Goal: Task Accomplishment & Management: Complete application form

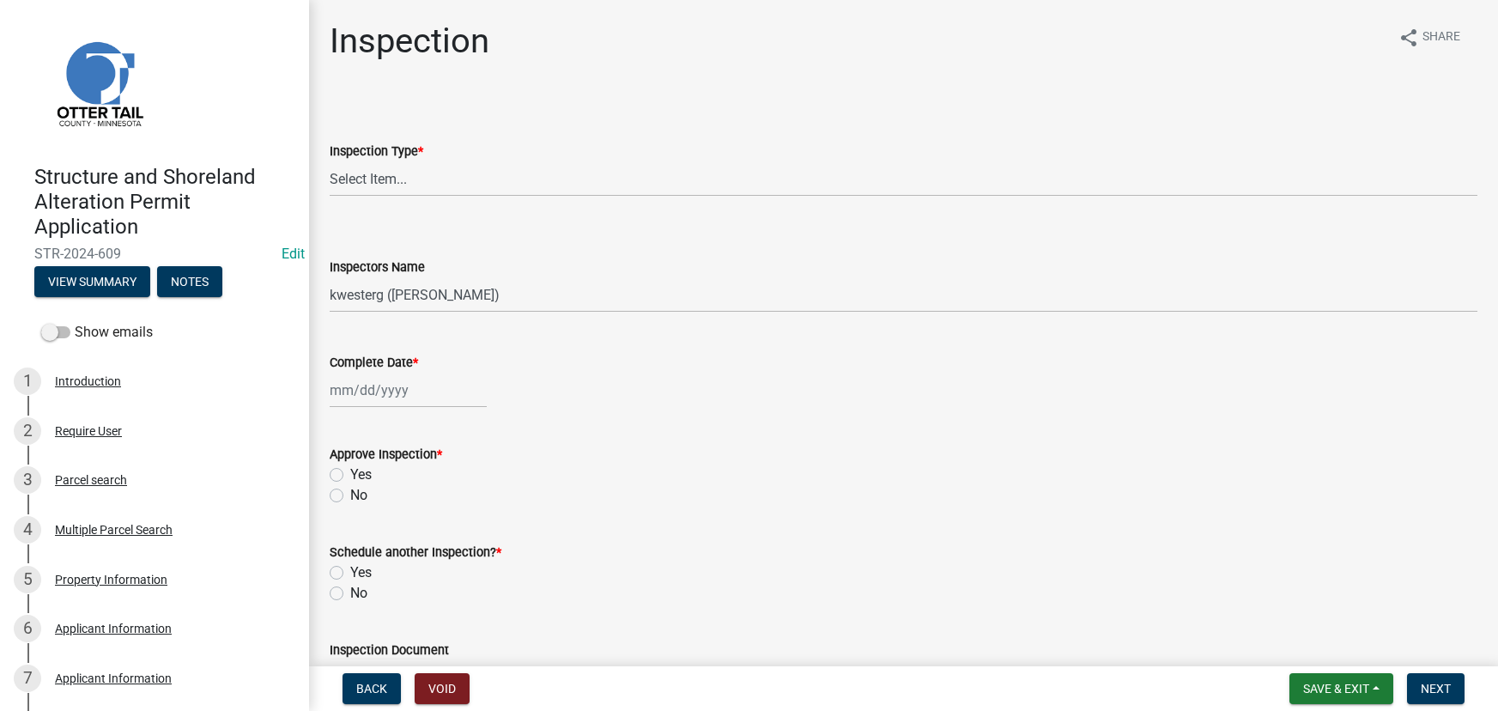
select select "710d5f49-2663-4e73-9718-d0c4e189f5ed"
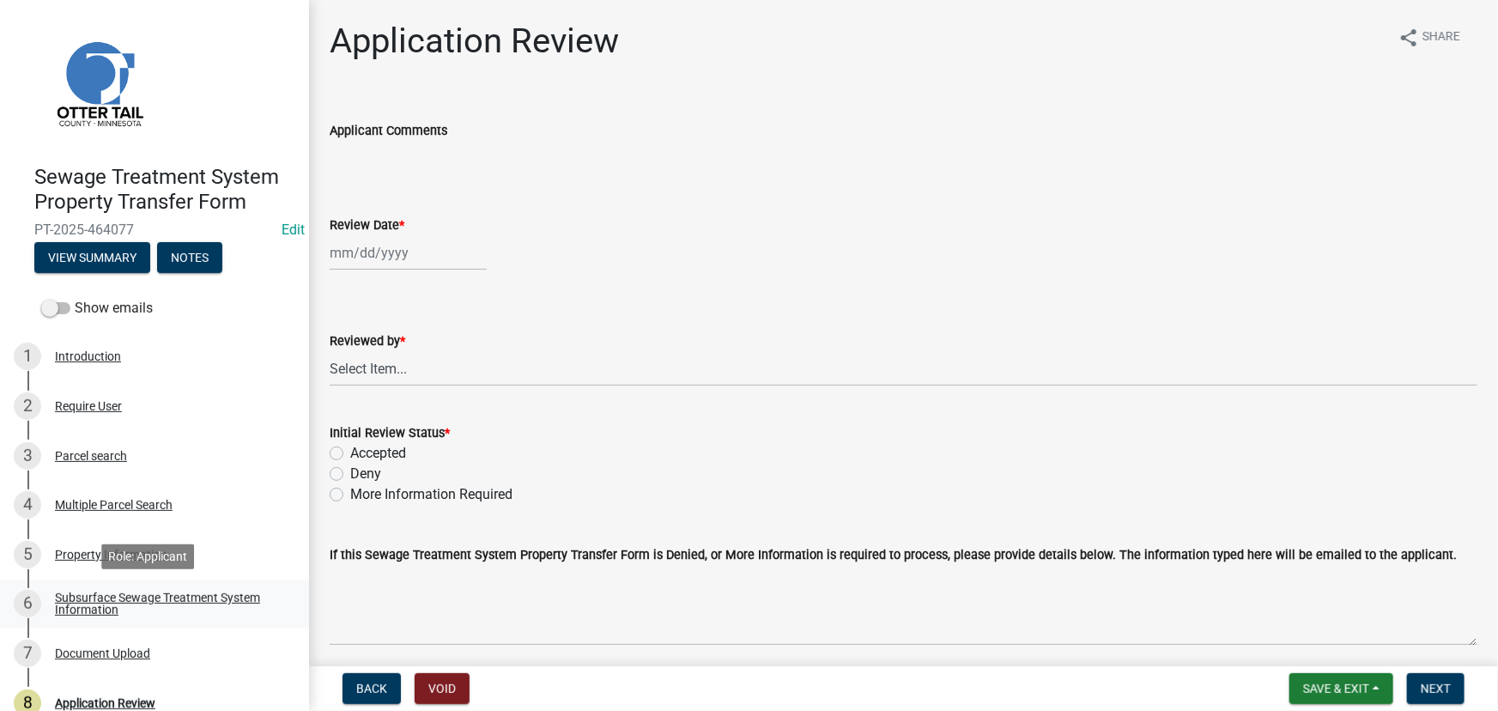
click at [207, 598] on div "Subsurface Sewage Treatment System Information" at bounding box center [168, 603] width 227 height 24
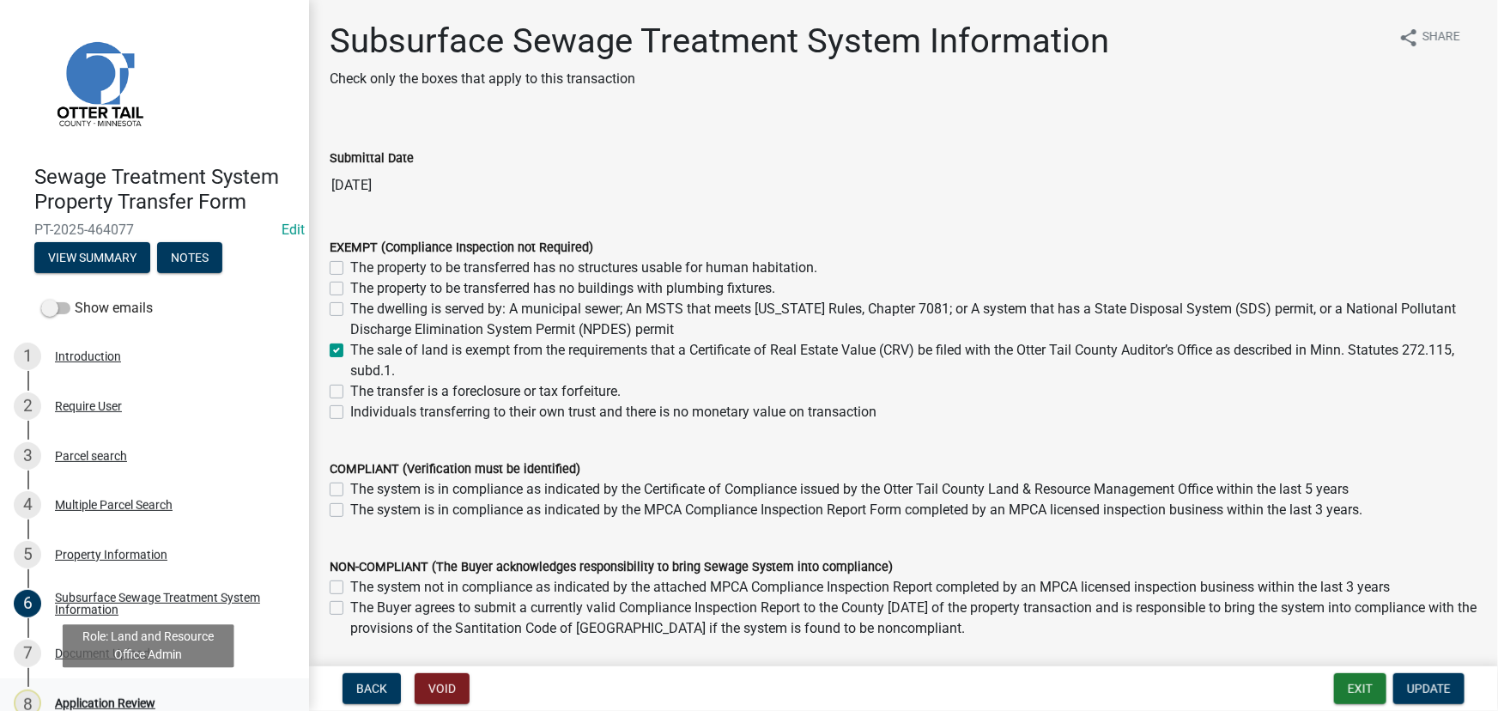
click at [135, 618] on div "8 Application Review" at bounding box center [148, 702] width 268 height 27
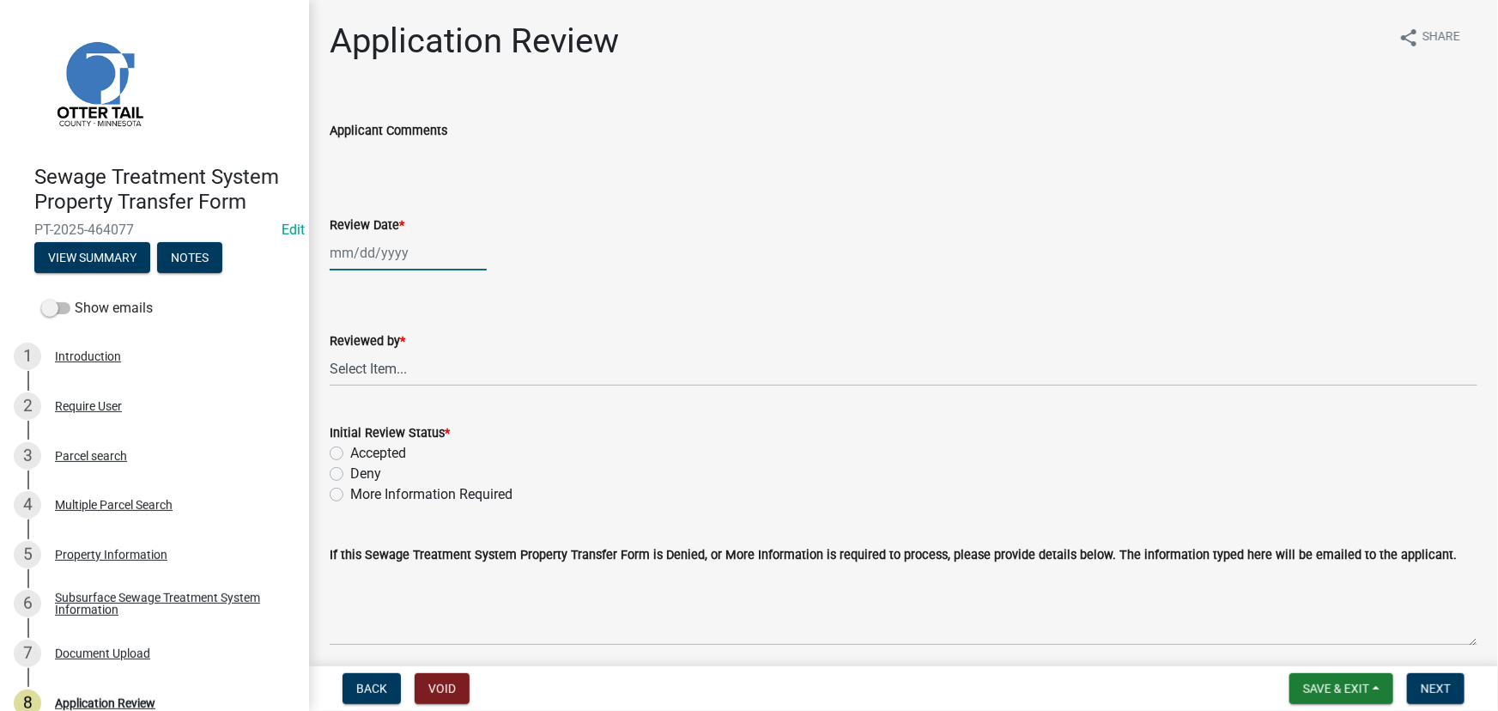
click at [433, 259] on div at bounding box center [408, 252] width 157 height 35
select select "8"
select select "2025"
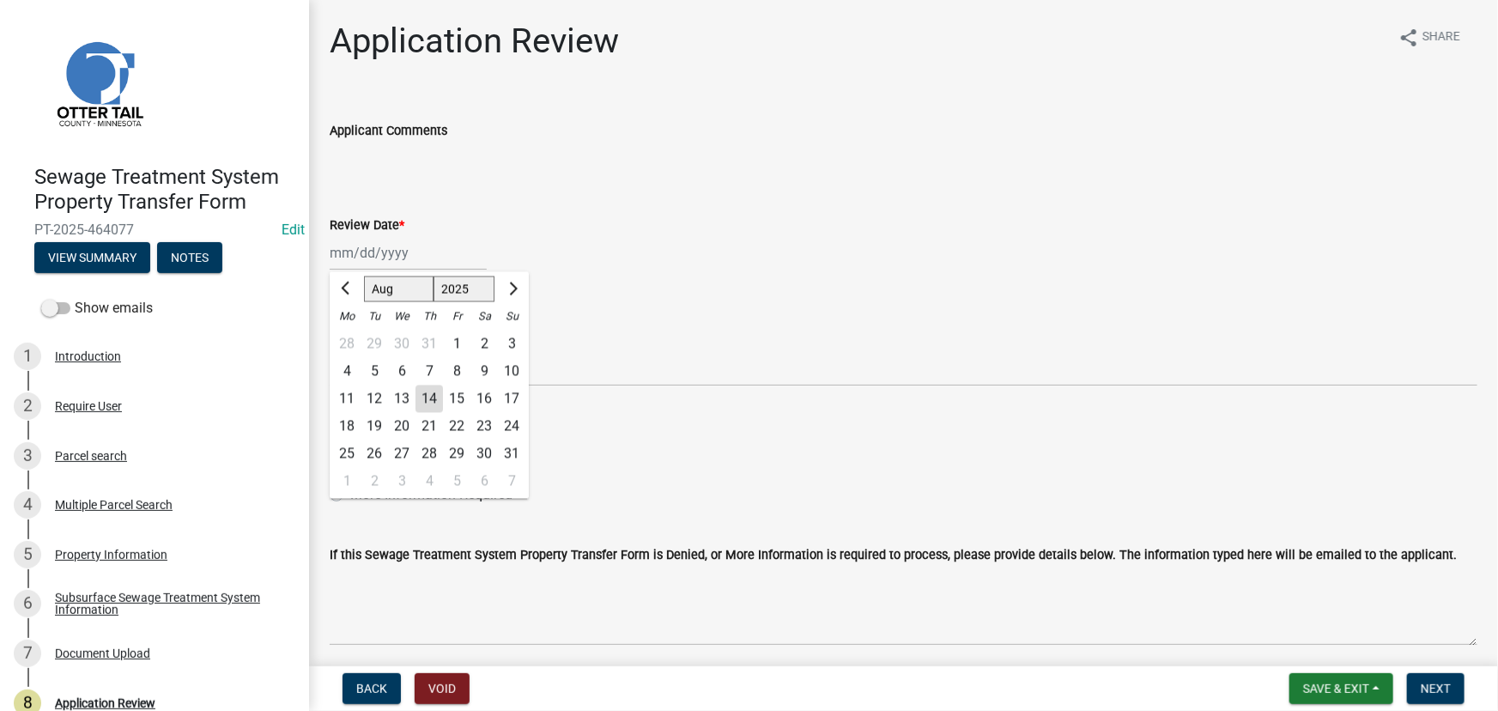
click at [431, 401] on div "14" at bounding box center [428, 398] width 27 height 27
type input "[DATE]"
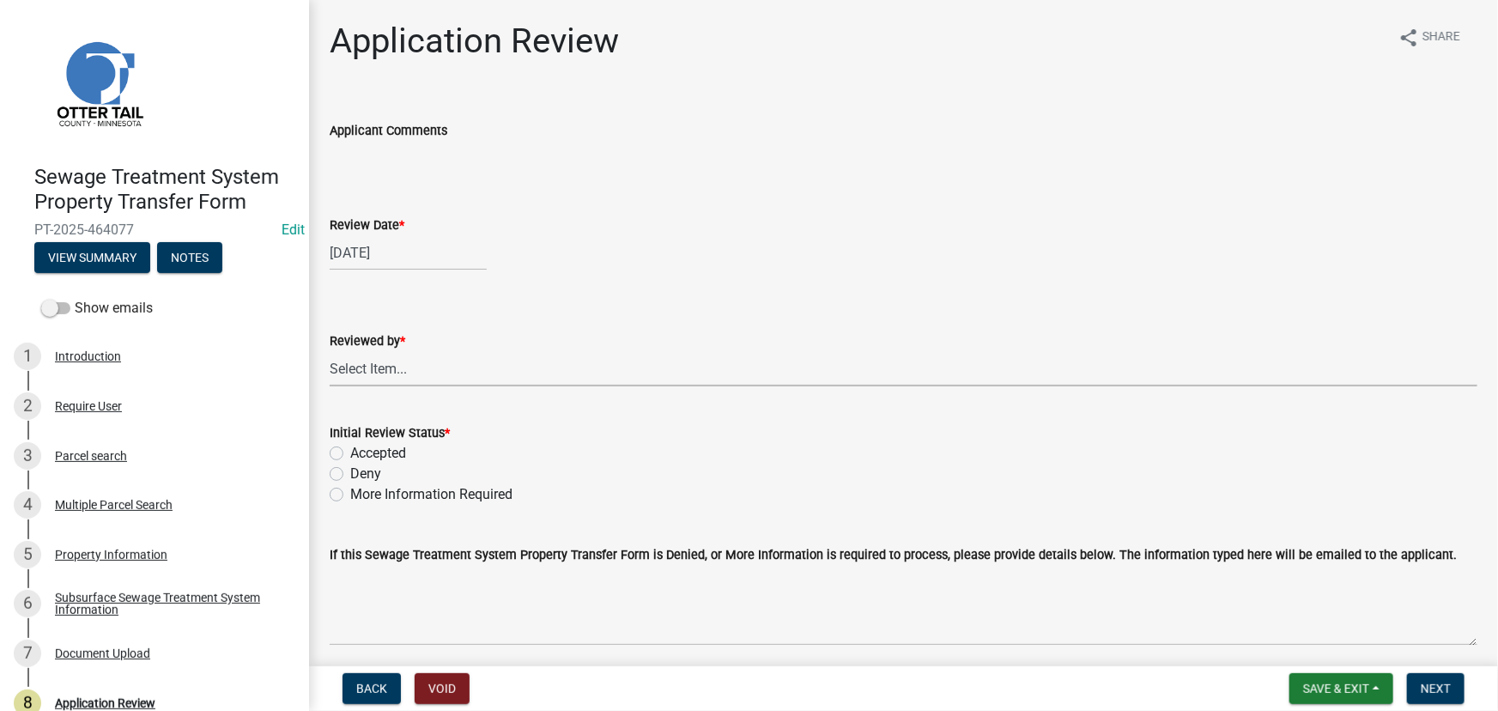
drag, startPoint x: 397, startPoint y: 377, endPoint x: 396, endPoint y: 385, distance: 8.6
click at [397, 377] on select "Select Item... [PERSON_NAME] [PERSON_NAME] [PERSON_NAME] [PERSON_NAME] [PERSON_…" at bounding box center [904, 368] width 1148 height 35
click at [330, 351] on select "Select Item... [PERSON_NAME] [PERSON_NAME] [PERSON_NAME] [PERSON_NAME] [PERSON_…" at bounding box center [904, 368] width 1148 height 35
select select "190fd4c8-42ef-492b-a4a0-a0213555944c"
click at [403, 456] on label "Accepted" at bounding box center [378, 453] width 56 height 21
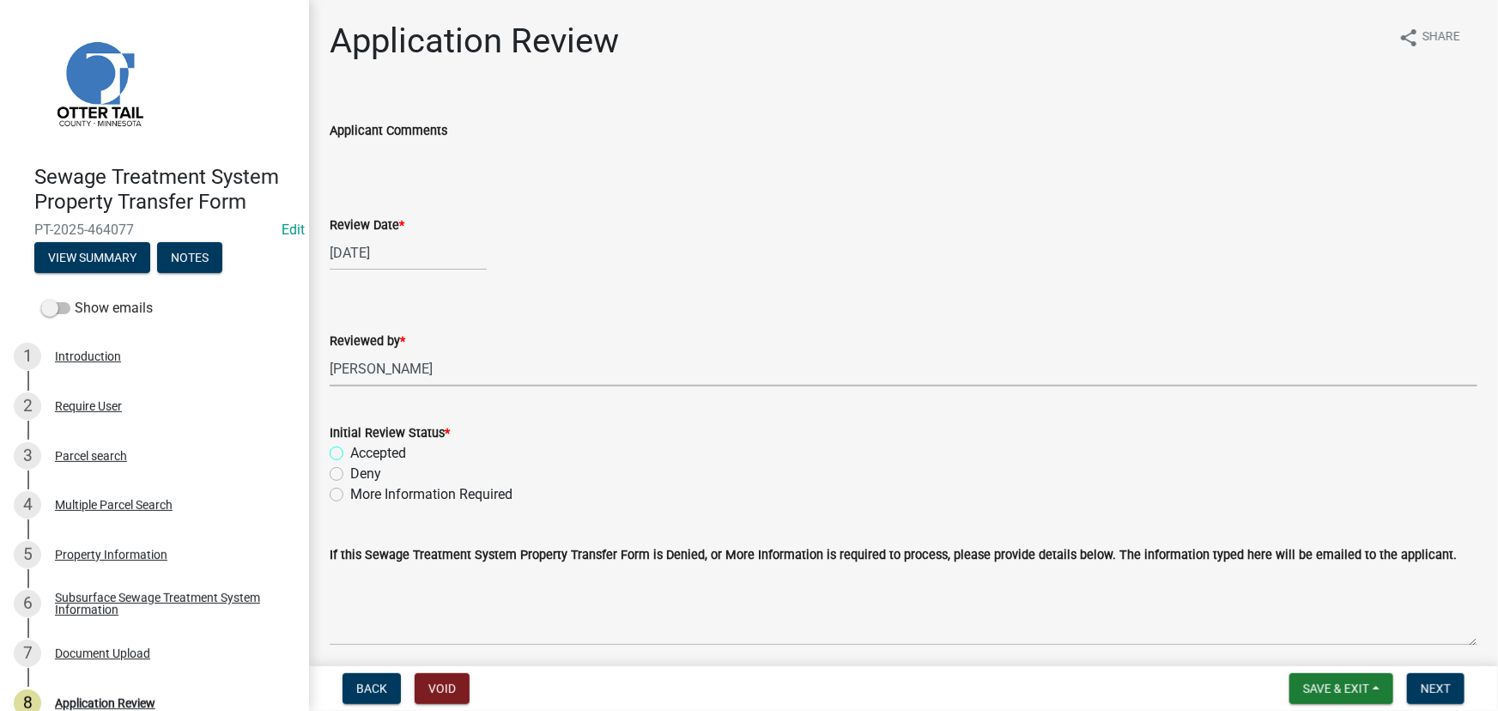
click at [361, 454] on input "Accepted" at bounding box center [355, 448] width 11 height 11
radio input "true"
click at [1199, 618] on button "Next" at bounding box center [1436, 688] width 58 height 31
click at [129, 607] on div "Subsurface Sewage Treatment System Information" at bounding box center [168, 603] width 227 height 24
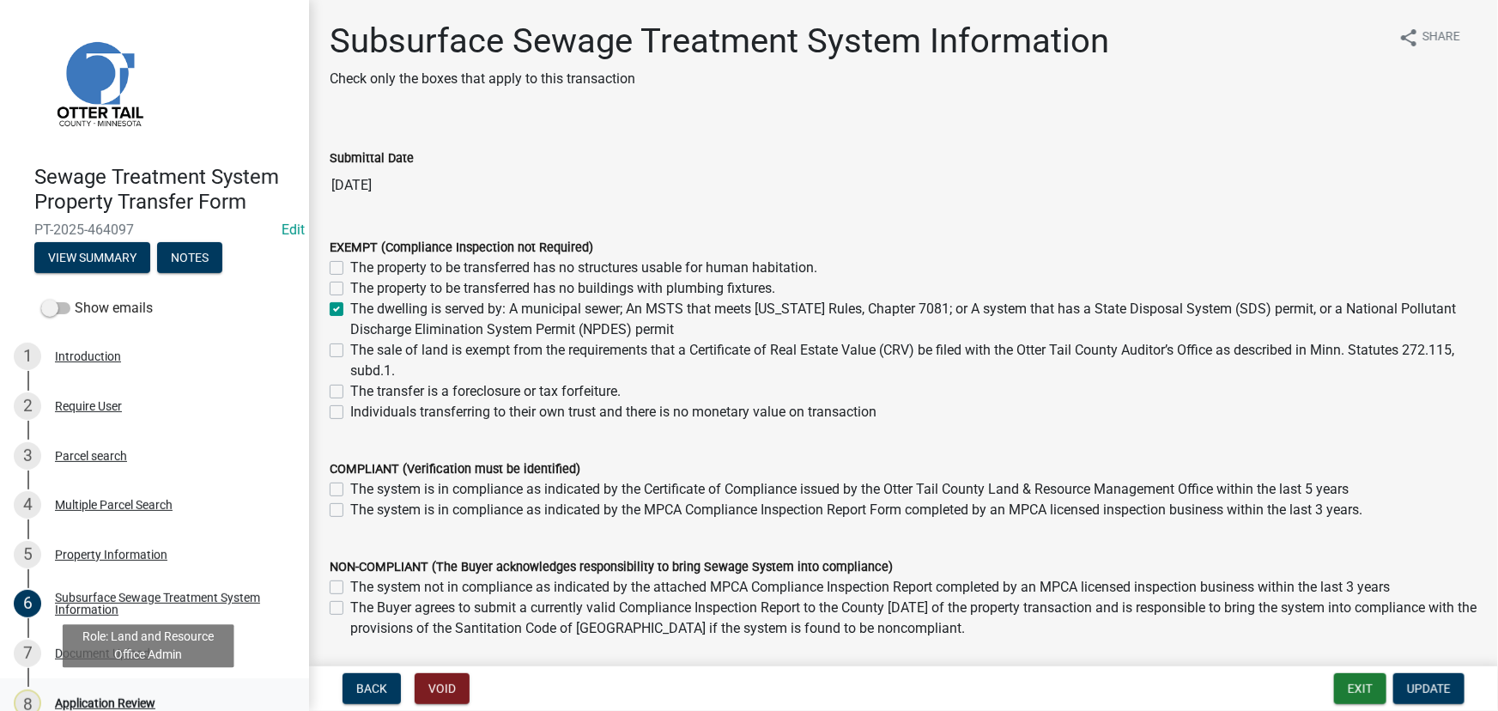
click at [107, 687] on link "8 Application Review" at bounding box center [154, 703] width 309 height 50
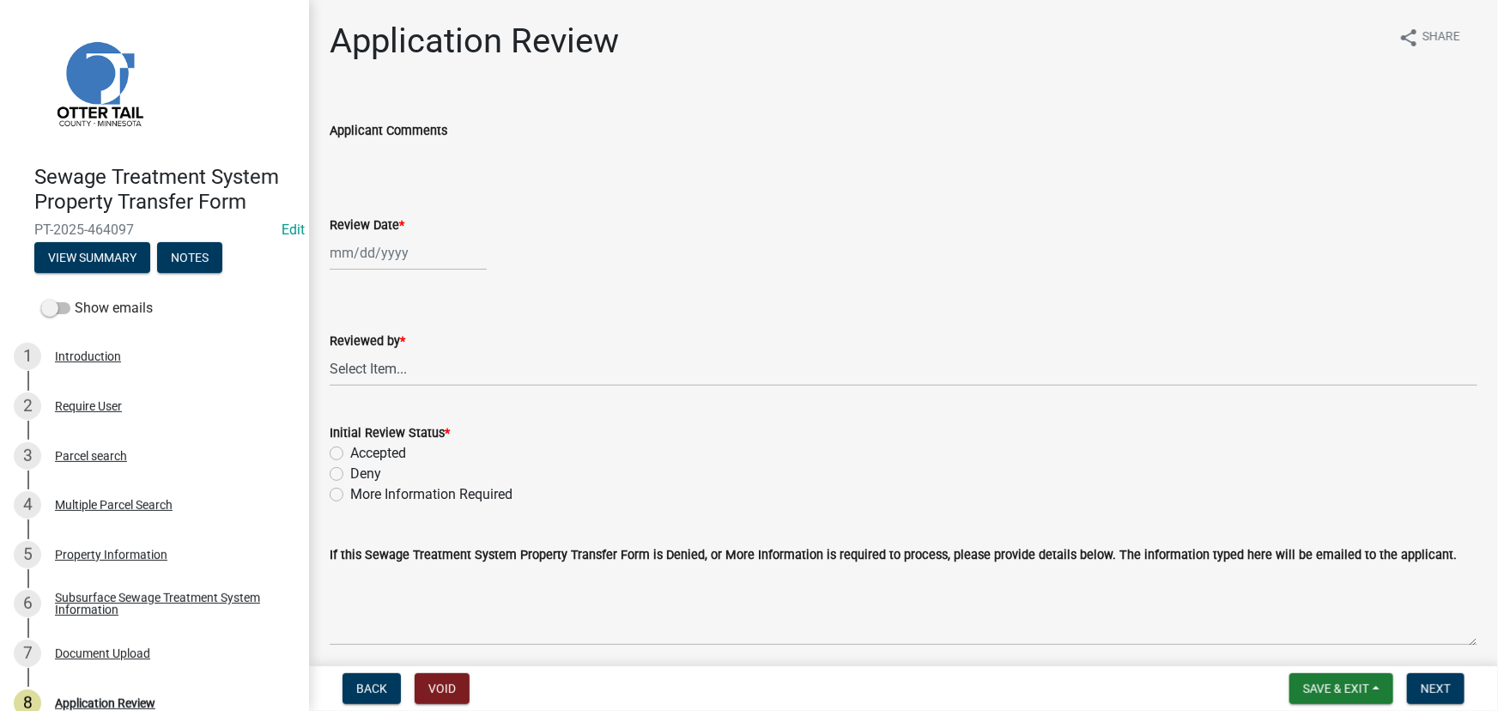
click at [354, 246] on div at bounding box center [408, 252] width 157 height 35
select select "8"
select select "2025"
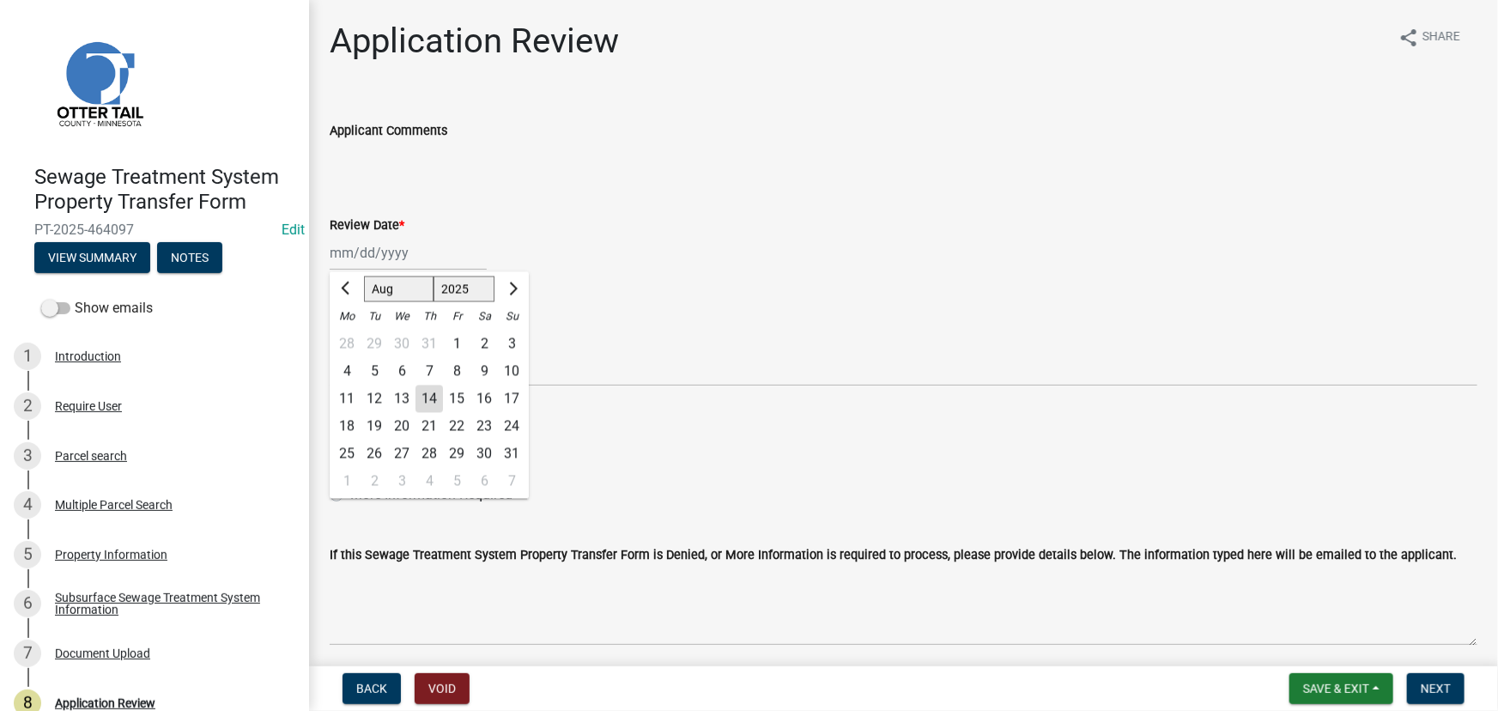
click at [427, 394] on div "14" at bounding box center [428, 398] width 27 height 27
type input "[DATE]"
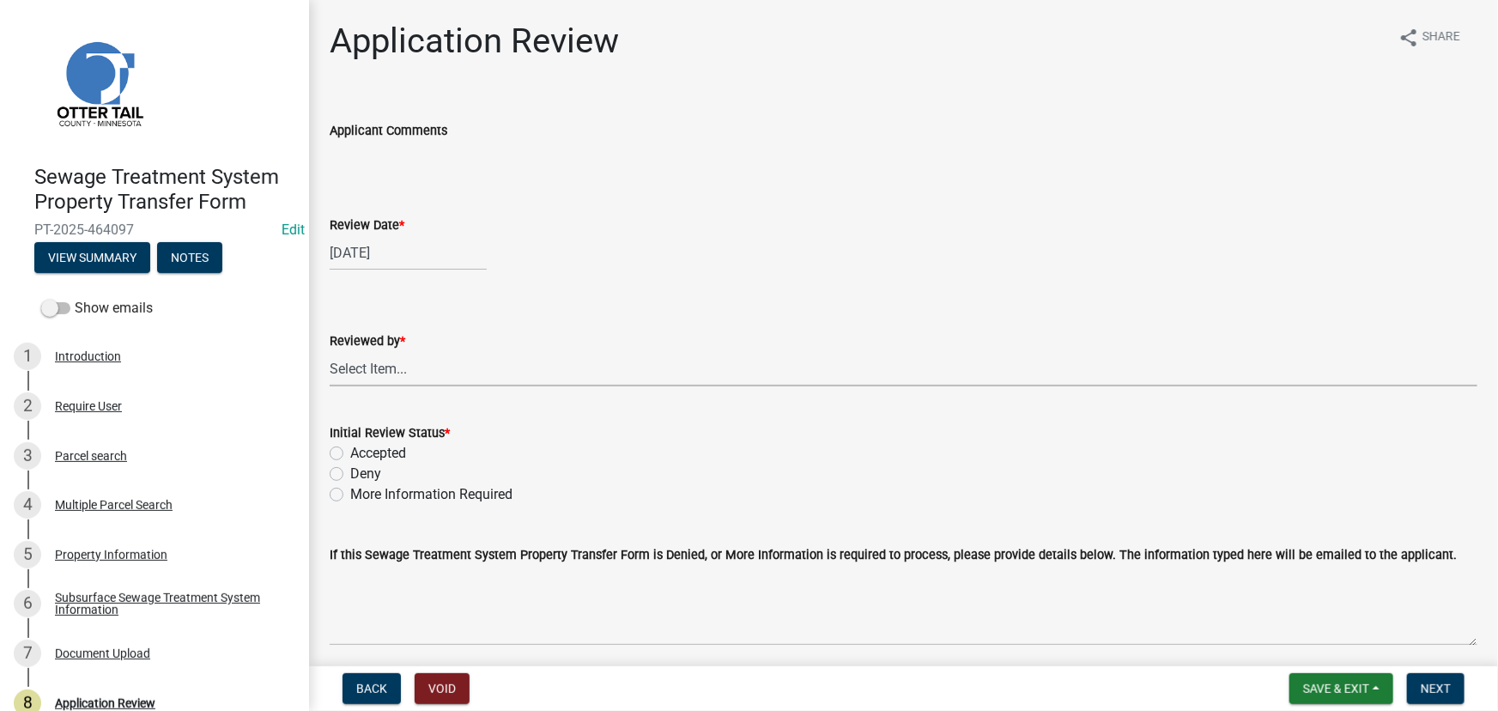
click at [428, 373] on select "Select Item... [PERSON_NAME] [PERSON_NAME] [PERSON_NAME] [PERSON_NAME] [PERSON_…" at bounding box center [904, 368] width 1148 height 35
click at [330, 351] on select "Select Item... [PERSON_NAME] [PERSON_NAME] [PERSON_NAME] [PERSON_NAME] [PERSON_…" at bounding box center [904, 368] width 1148 height 35
select select "190fd4c8-42ef-492b-a4a0-a0213555944c"
click at [384, 454] on label "Accepted" at bounding box center [378, 453] width 56 height 21
click at [361, 454] on input "Accepted" at bounding box center [355, 448] width 11 height 11
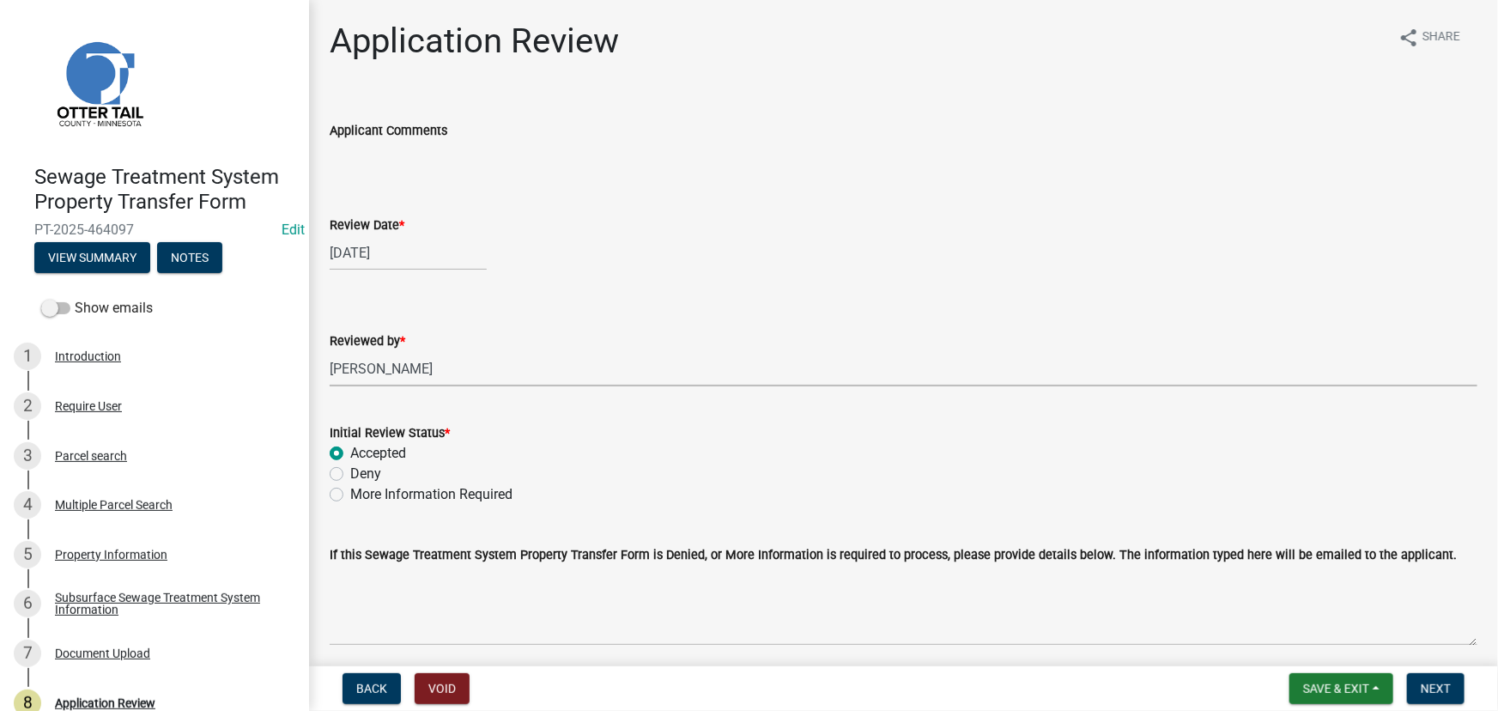
radio input "true"
click at [1439, 686] on span "Next" at bounding box center [1436, 689] width 30 height 14
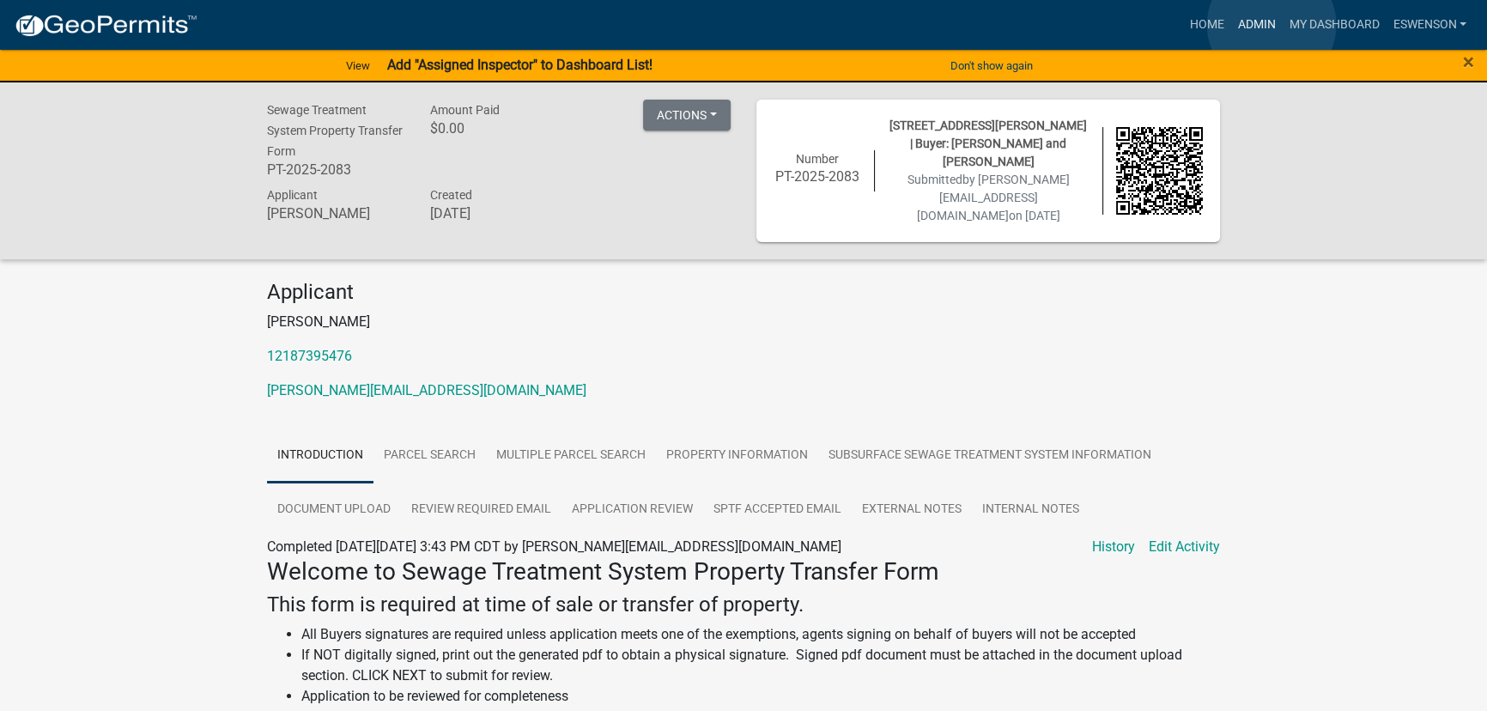
click at [1271, 25] on link "Admin" at bounding box center [1256, 25] width 52 height 33
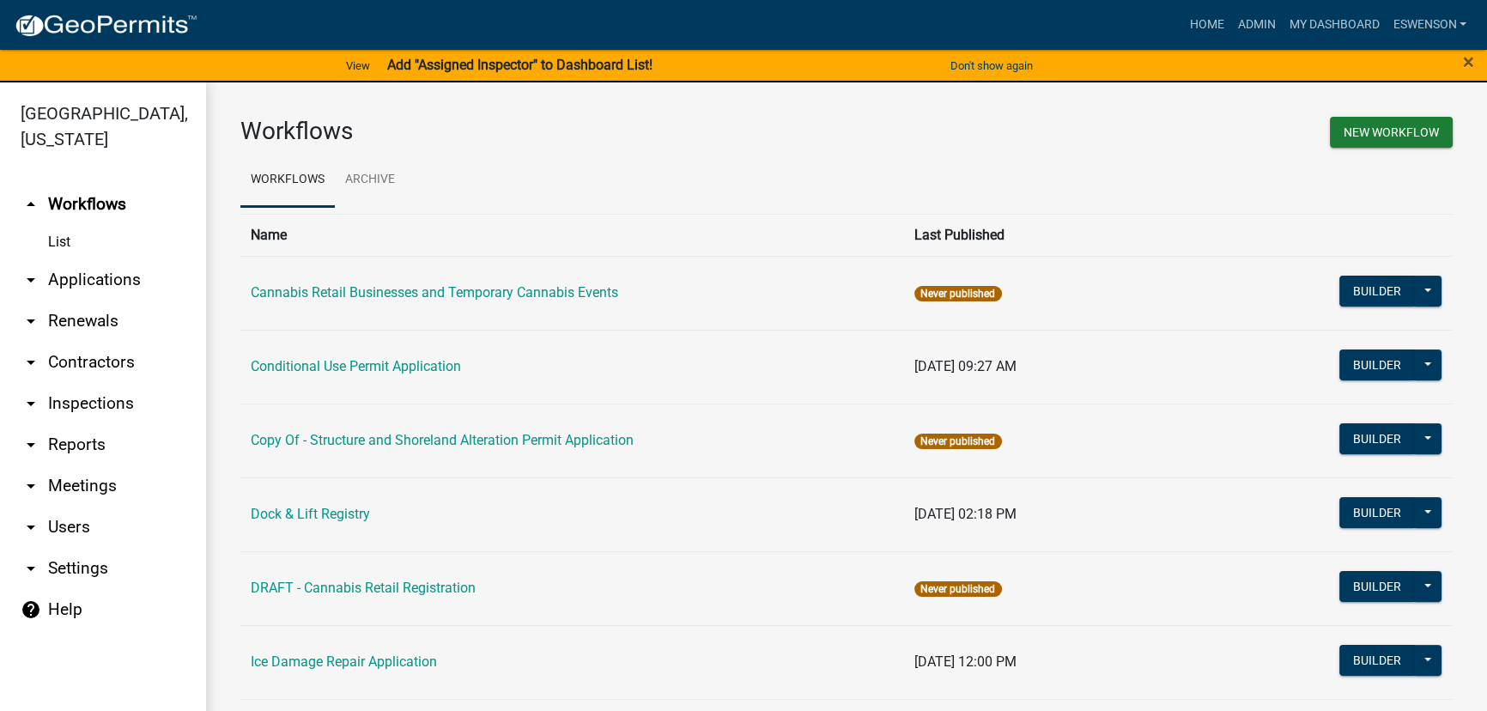
click at [54, 277] on link "arrow_drop_down Applications" at bounding box center [103, 279] width 206 height 41
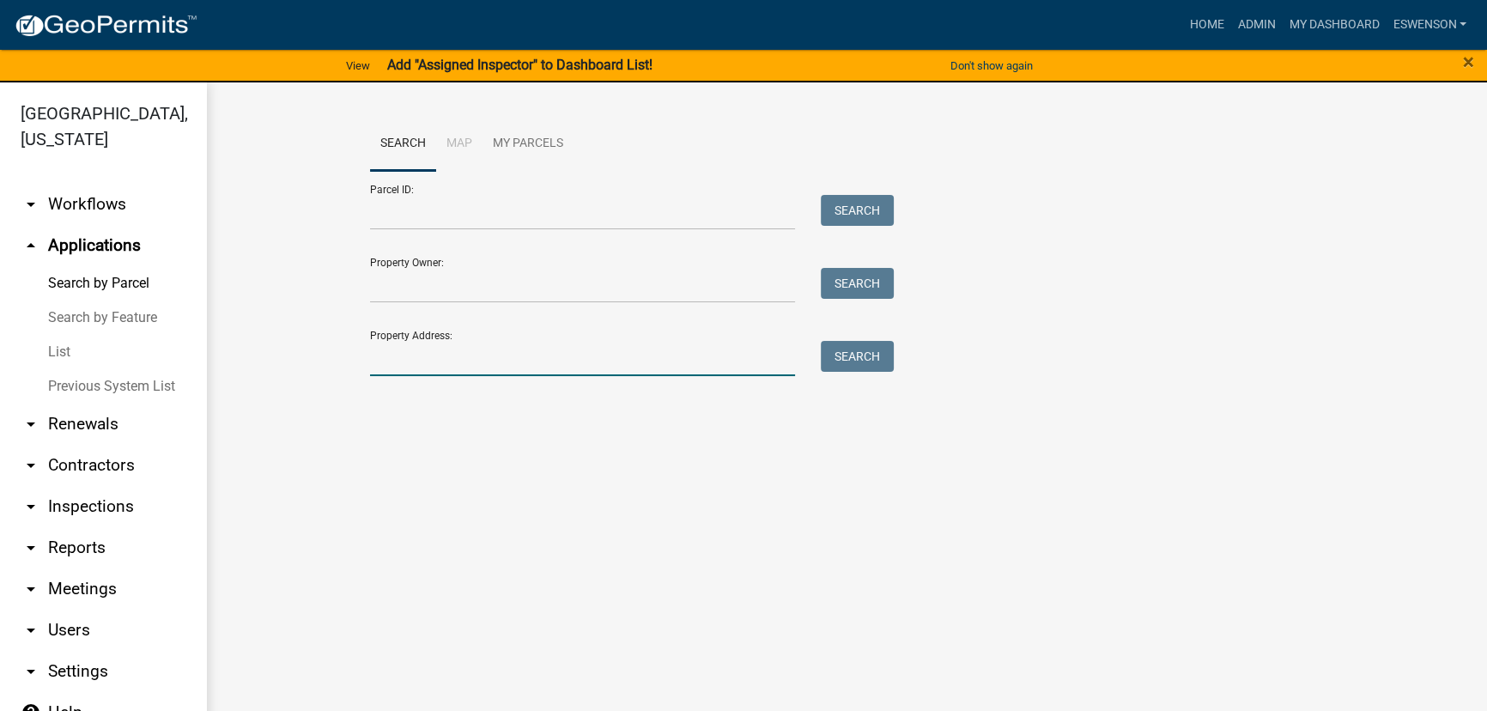
click at [460, 350] on input "Property Address:" at bounding box center [582, 358] width 425 height 35
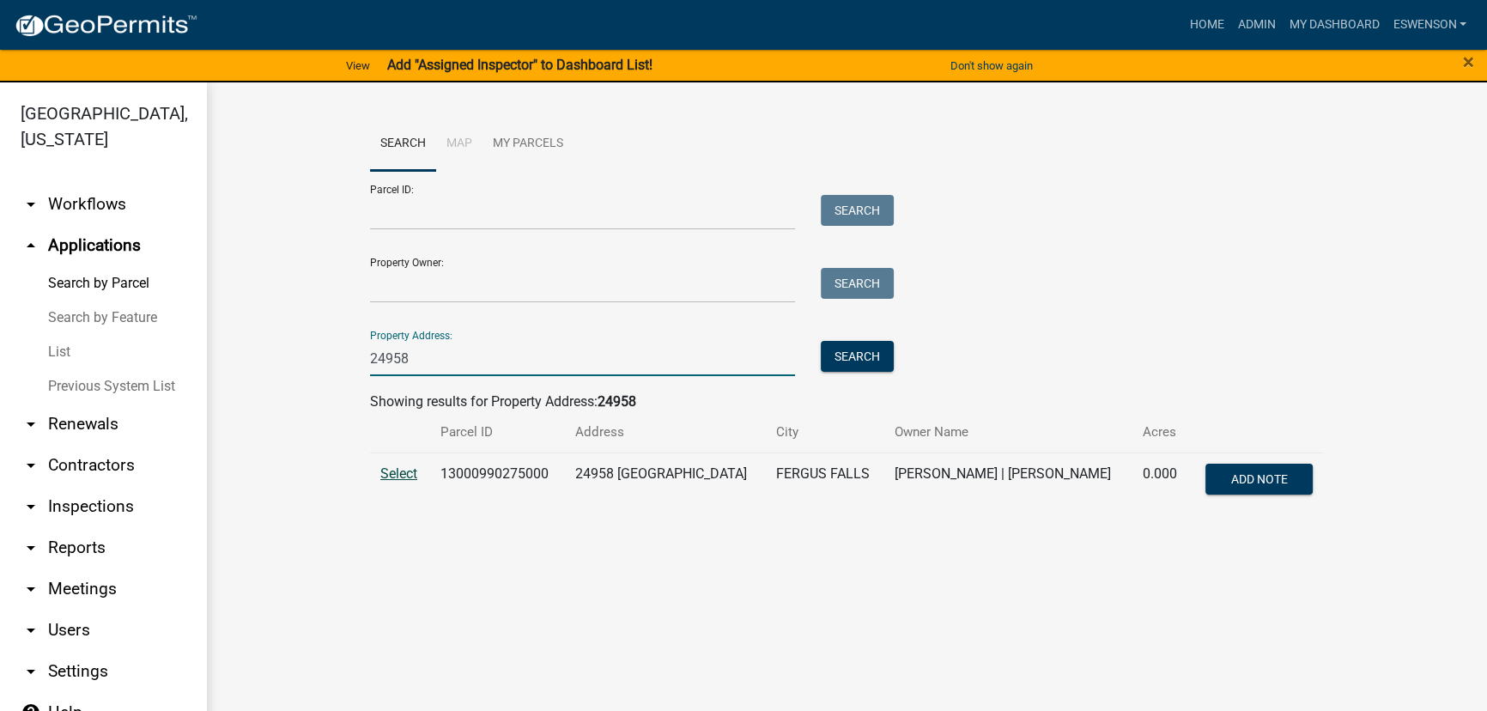
type input "24958"
click at [384, 466] on span "Select" at bounding box center [398, 473] width 37 height 16
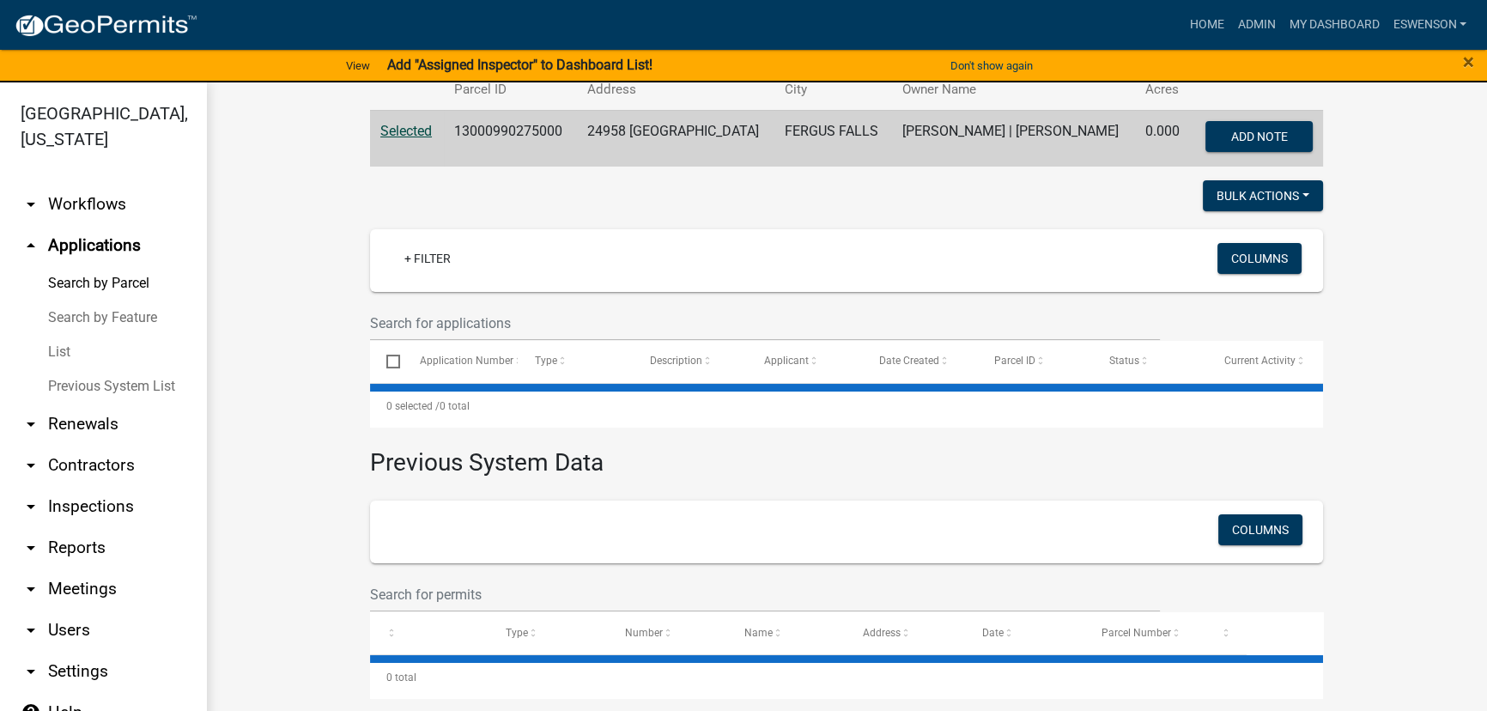
scroll to position [349, 0]
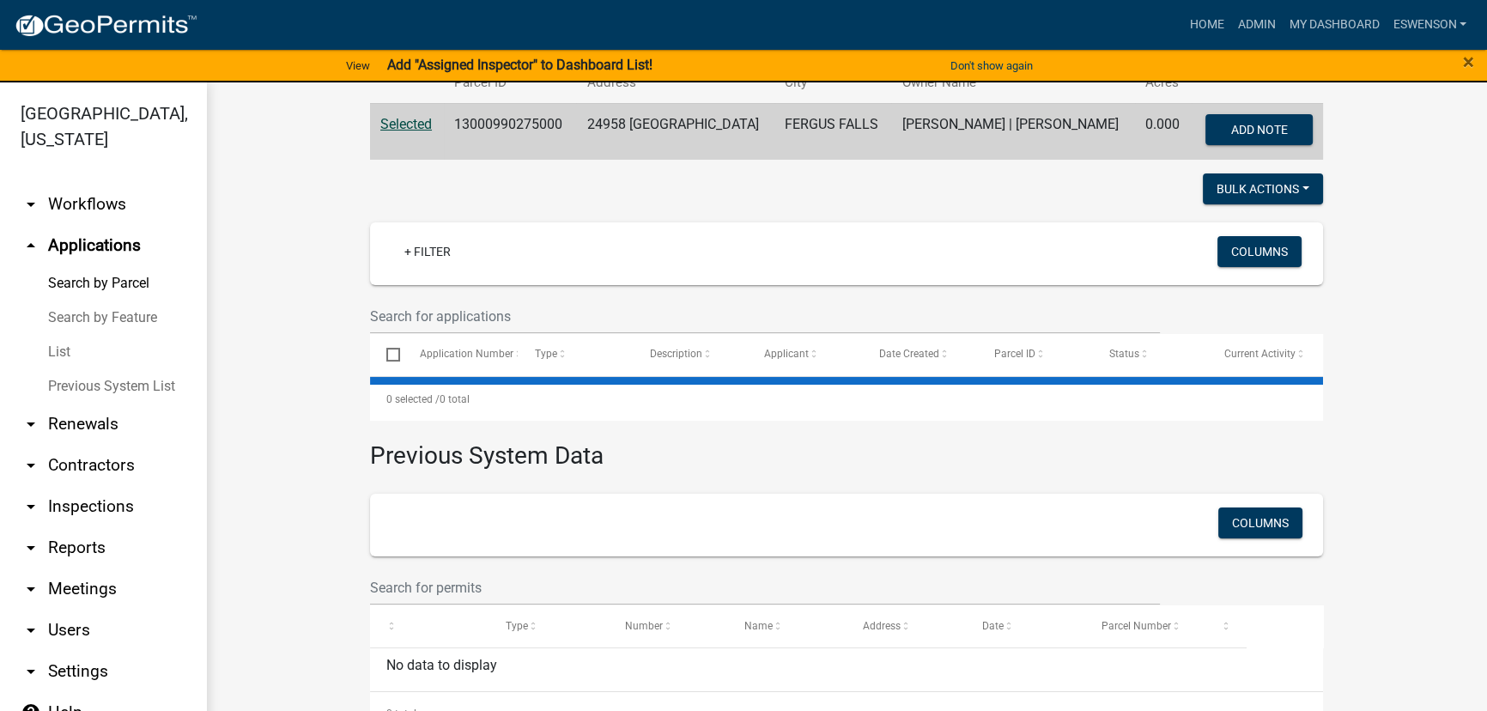
click at [499, 129] on td "13000990275000" at bounding box center [510, 131] width 132 height 57
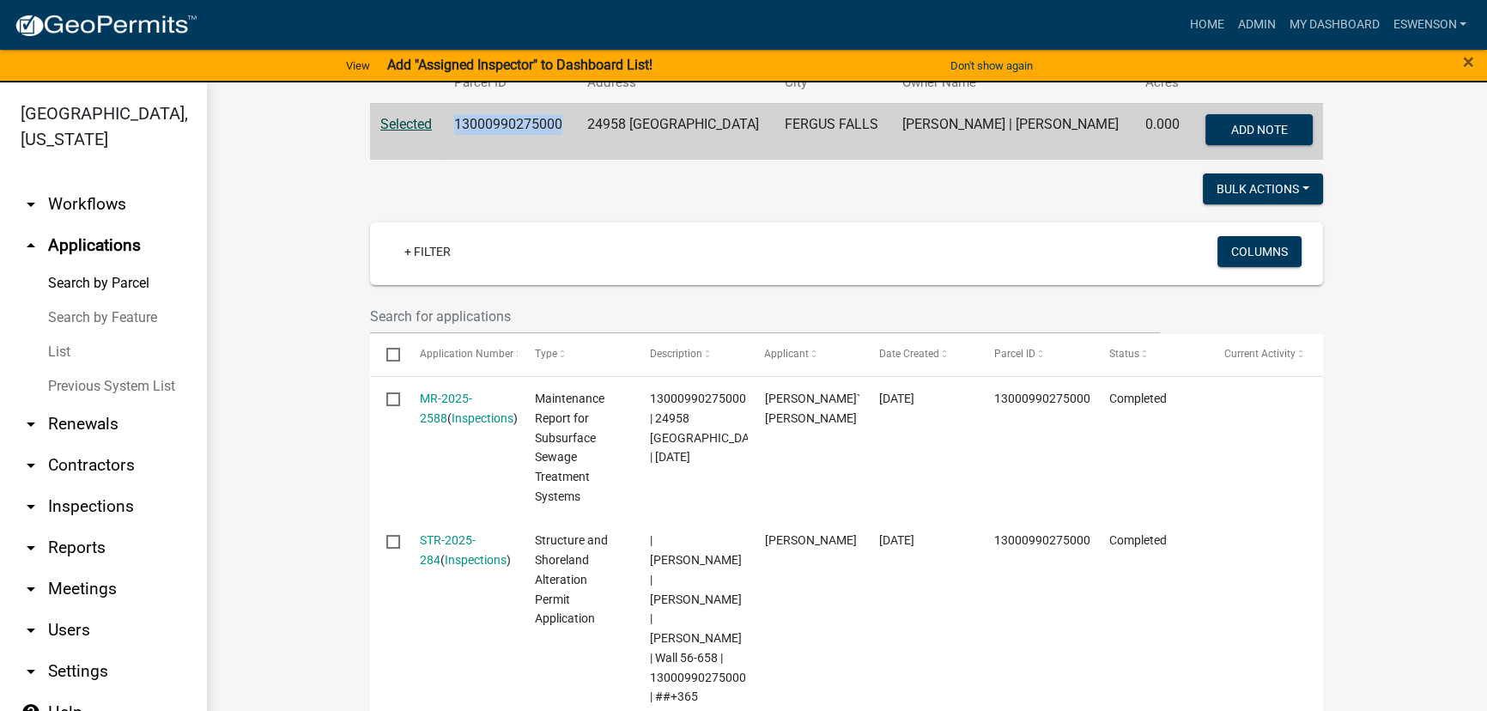
click at [499, 129] on td "13000990275000" at bounding box center [510, 131] width 132 height 57
copy td "13000990275000"
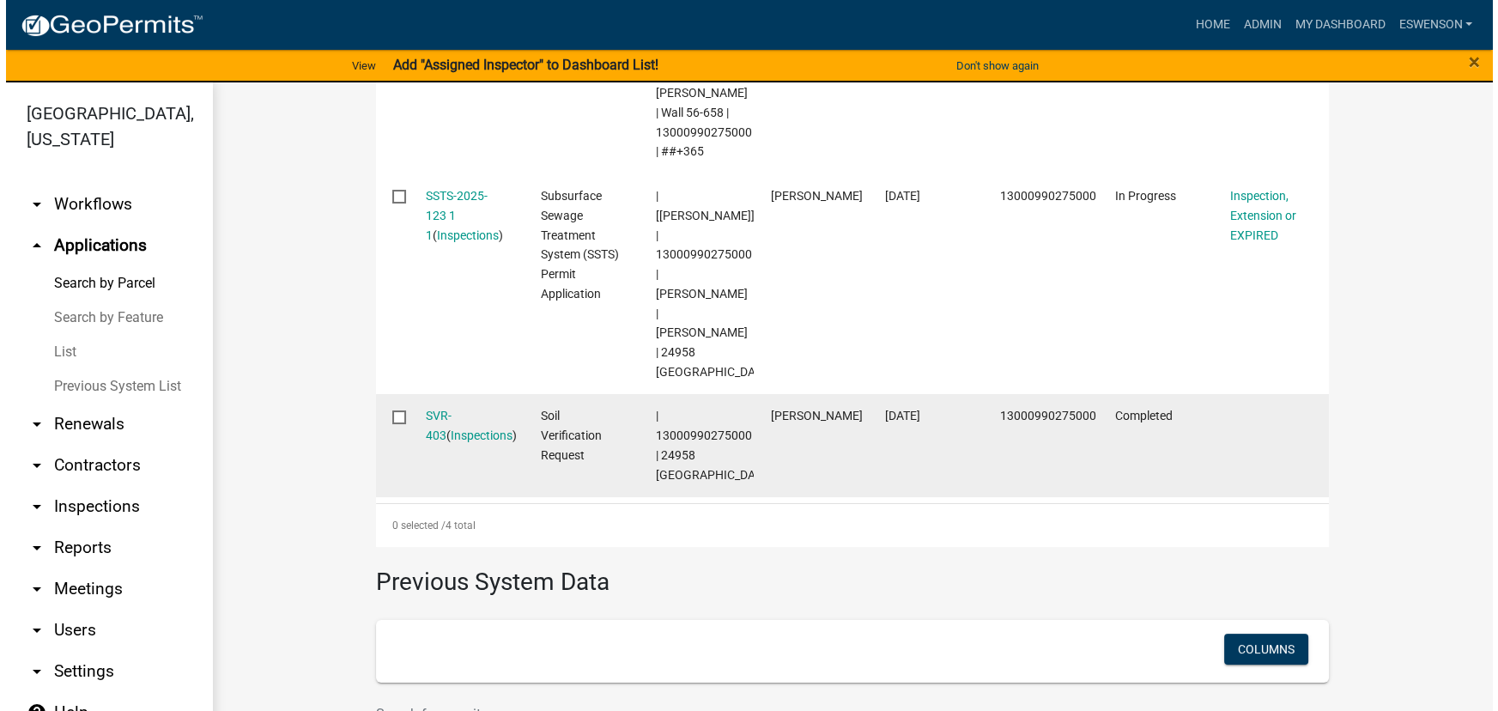
scroll to position [895, 0]
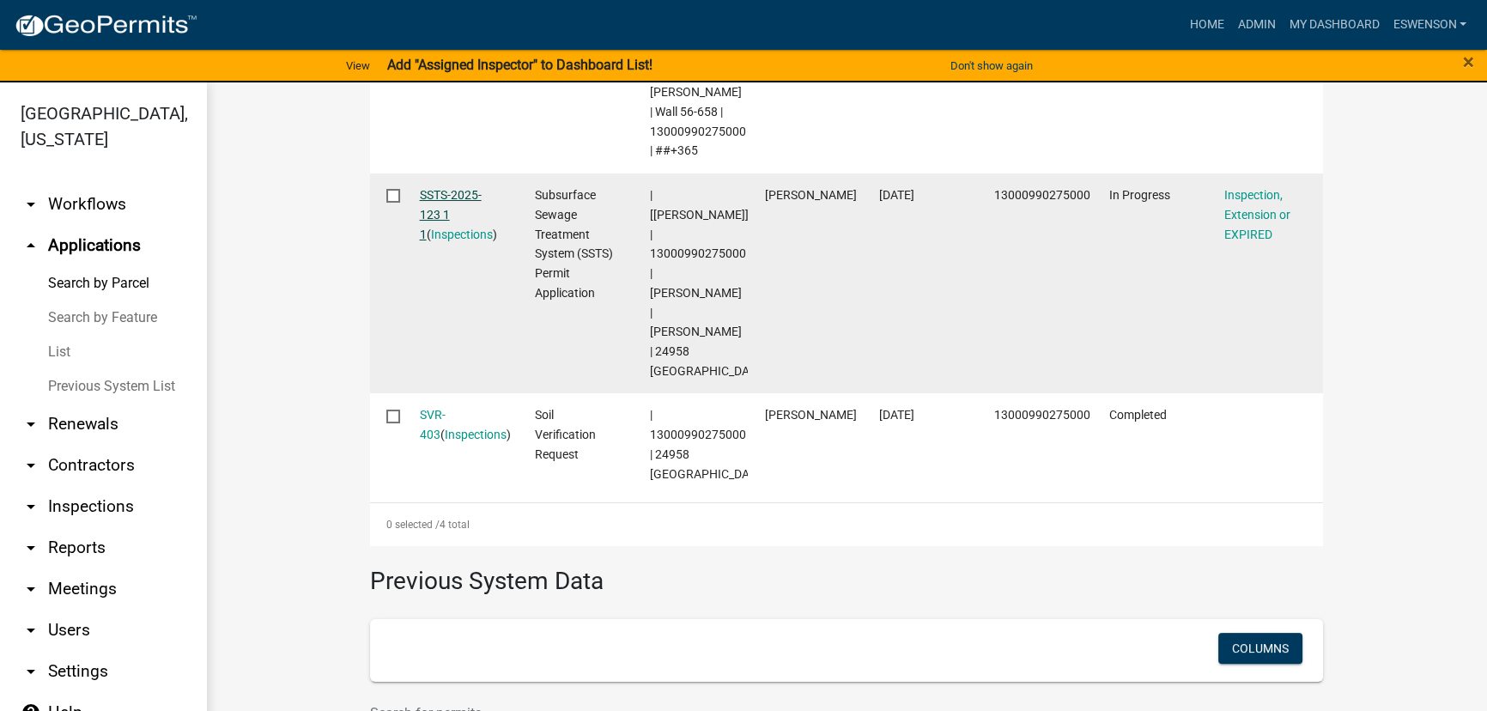
click at [436, 197] on link "SSTS-2025-123 1 1" at bounding box center [451, 214] width 62 height 53
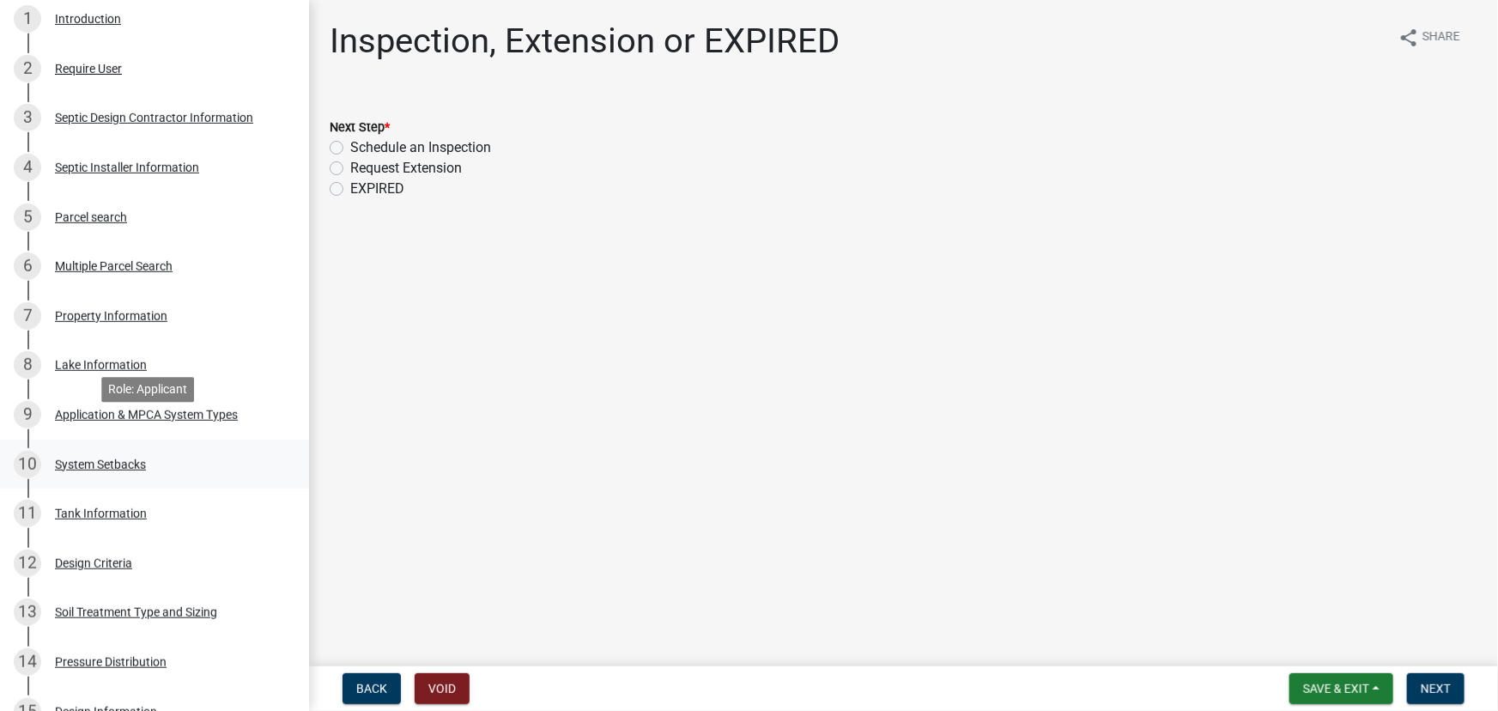
scroll to position [390, 0]
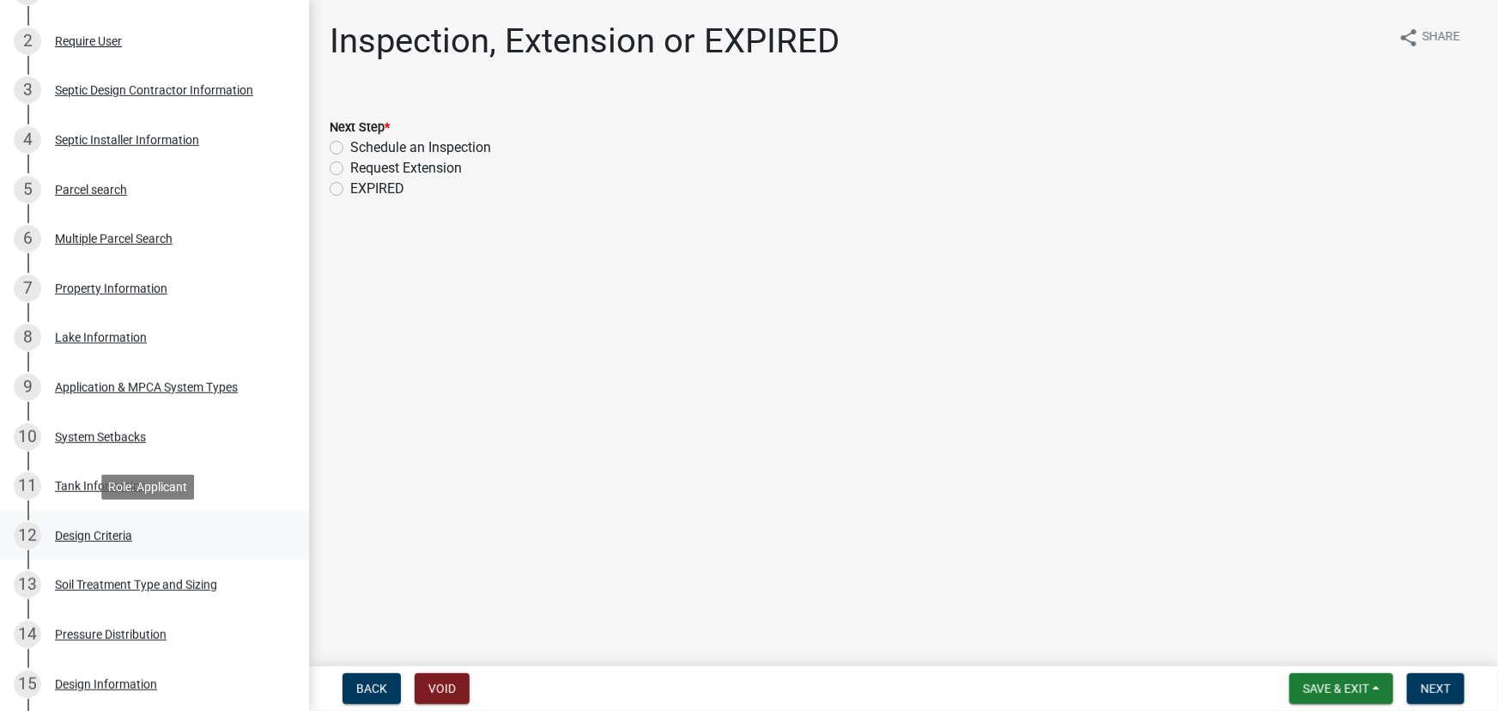
click at [112, 536] on div "Design Criteria" at bounding box center [93, 536] width 77 height 12
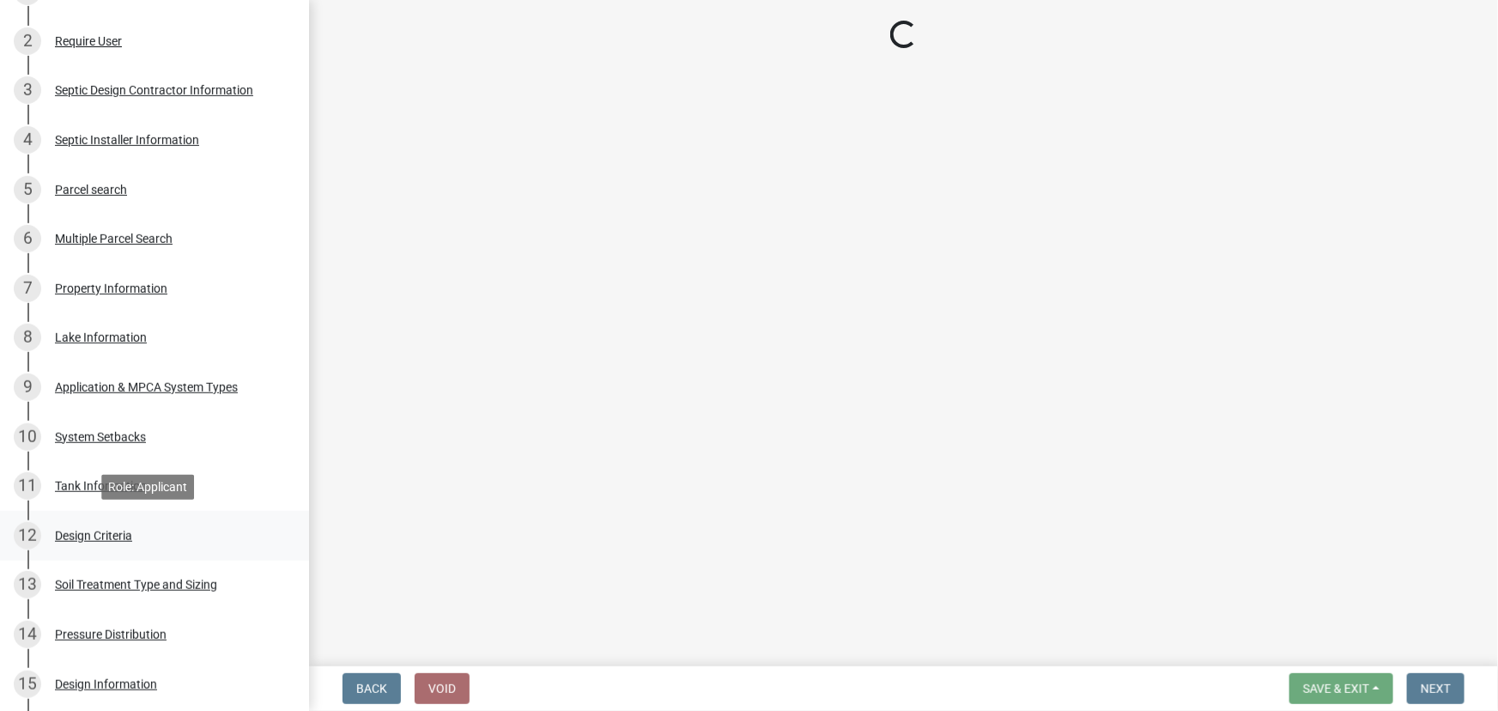
select select "eaa6e4cf-be76-4366-bfe5-e87acfaaf3f4"
select select "48b77c43-c0ca-4757-a1b1-e2e69db0f822"
select select "45db2b75-262a-4f3c-9010-aae25997cba1"
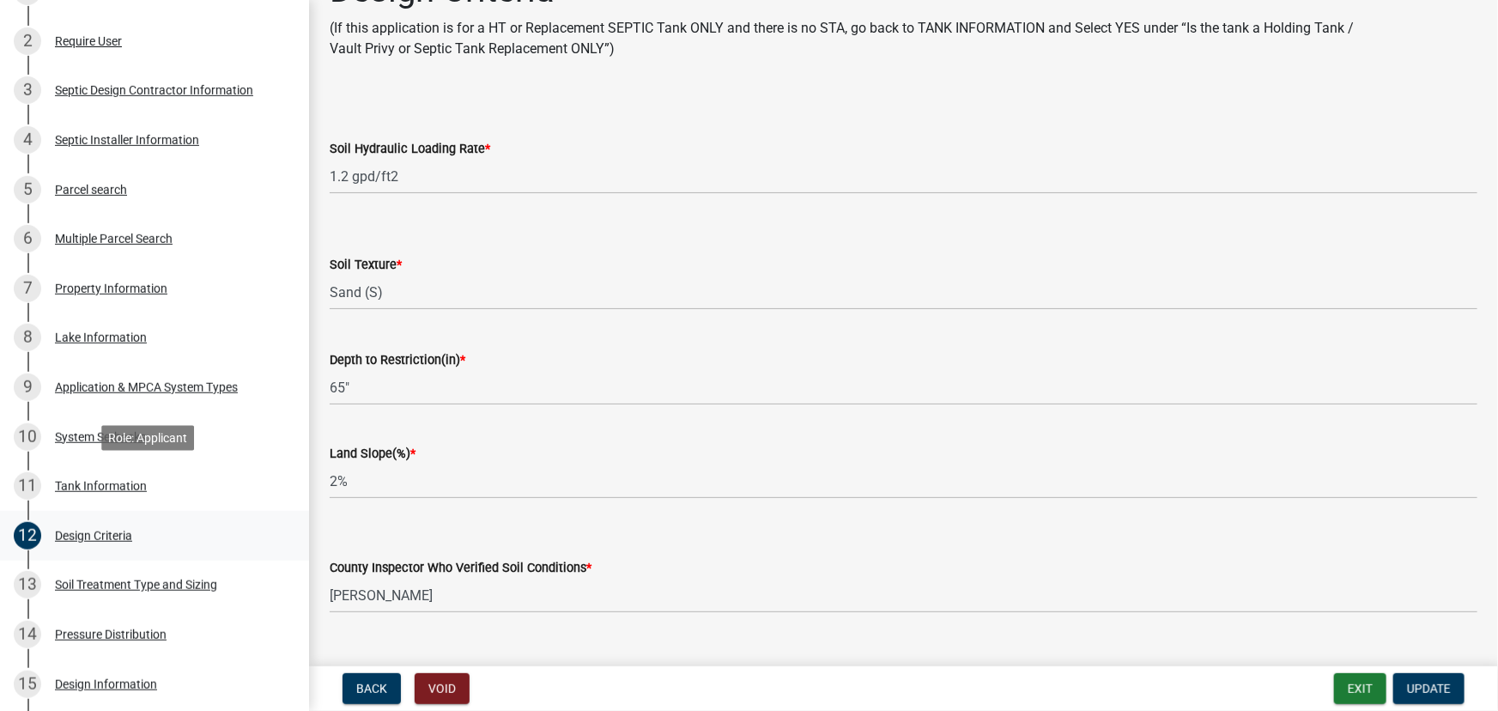
scroll to position [77, 0]
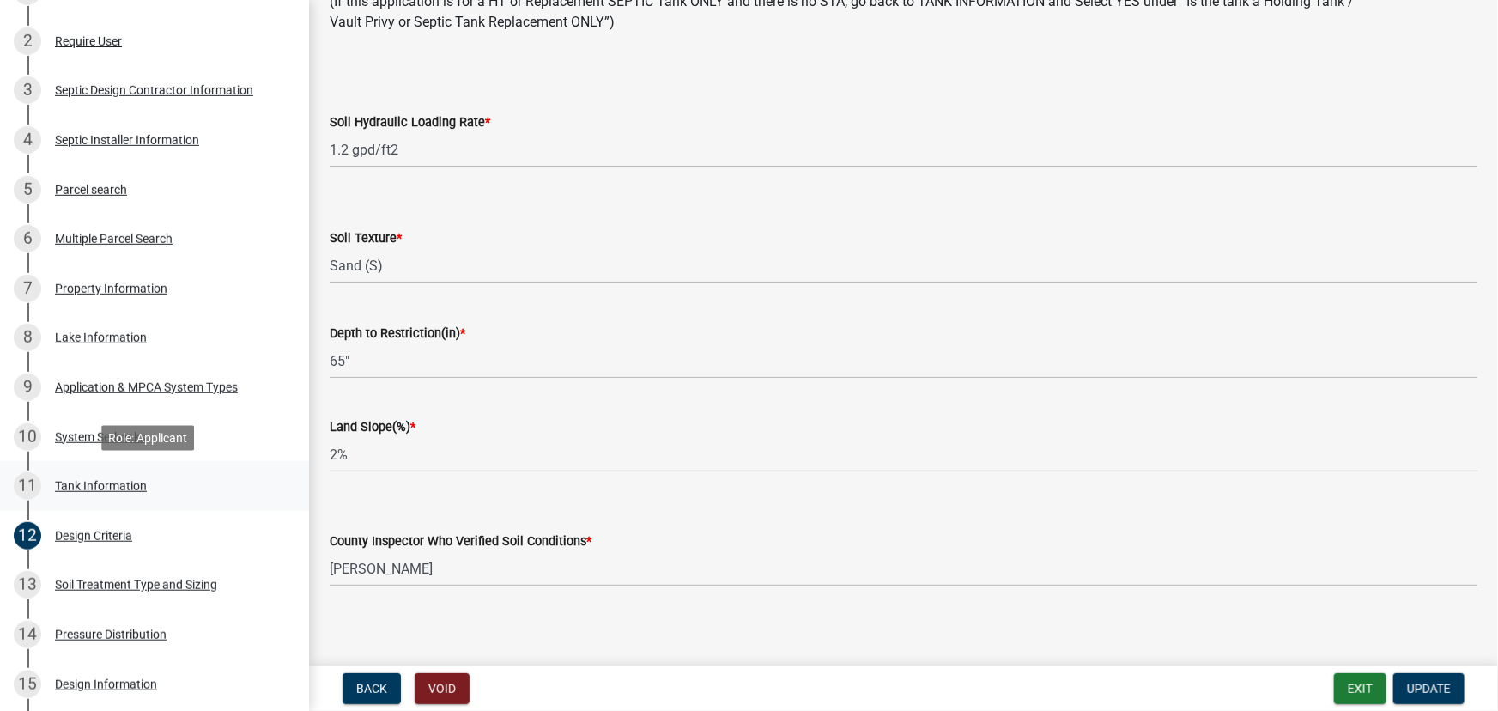
click at [85, 480] on div "Tank Information" at bounding box center [101, 486] width 92 height 12
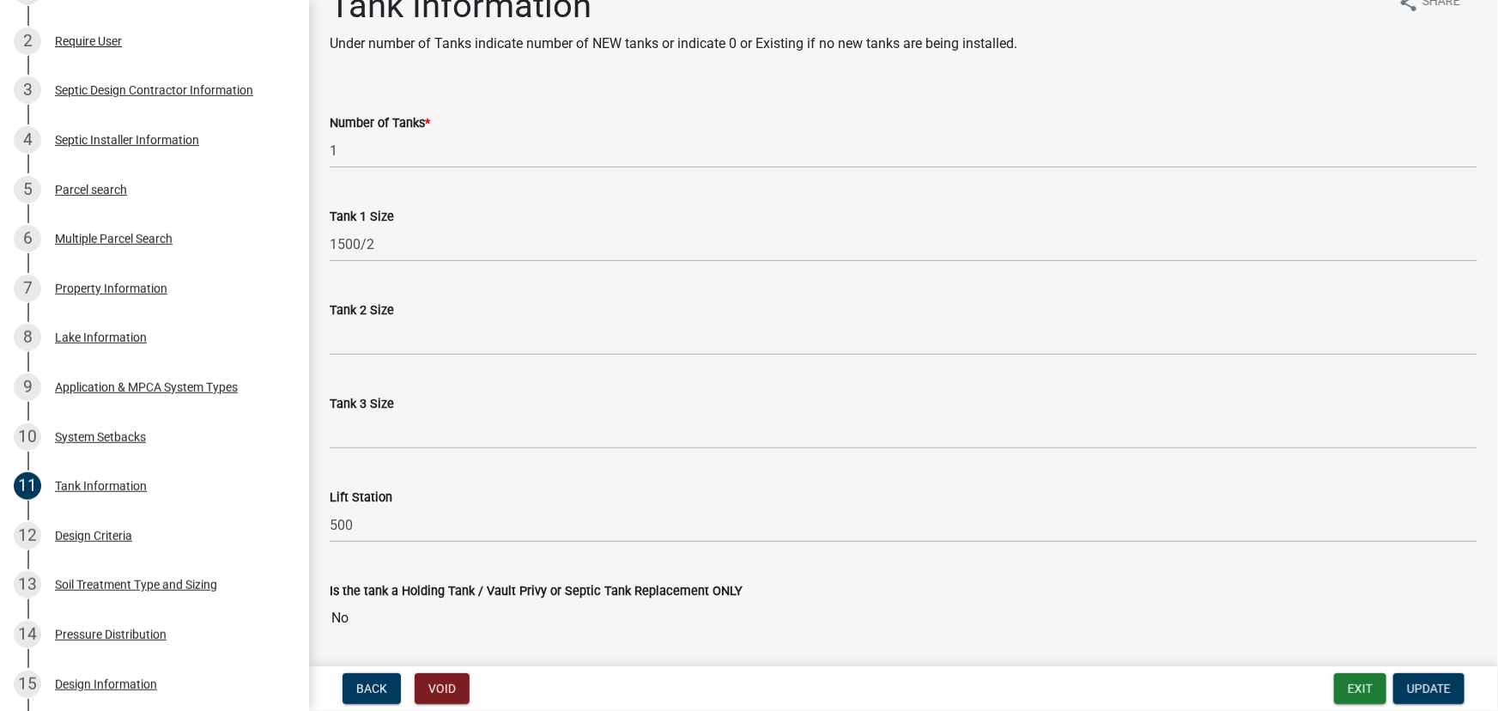
scroll to position [91, 0]
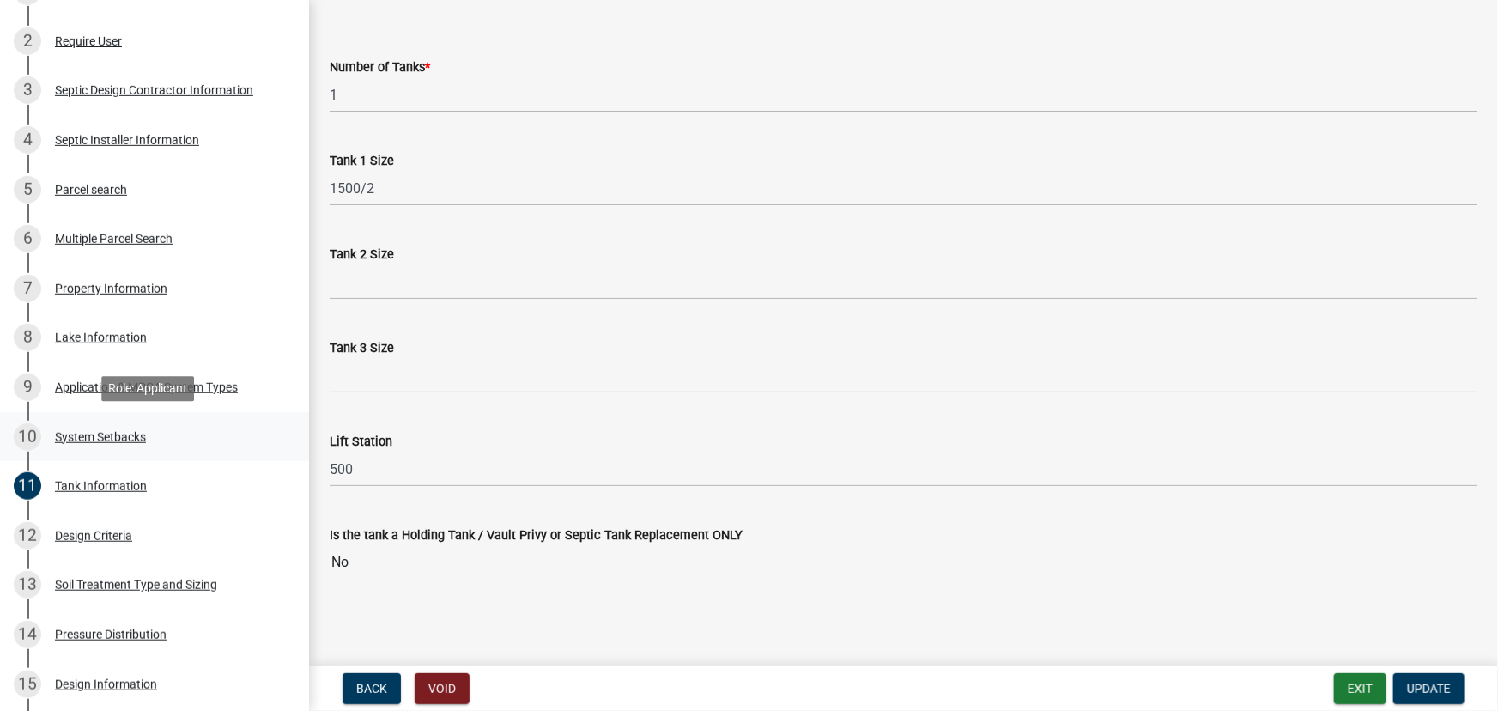
click at [86, 441] on div "System Setbacks" at bounding box center [100, 437] width 91 height 12
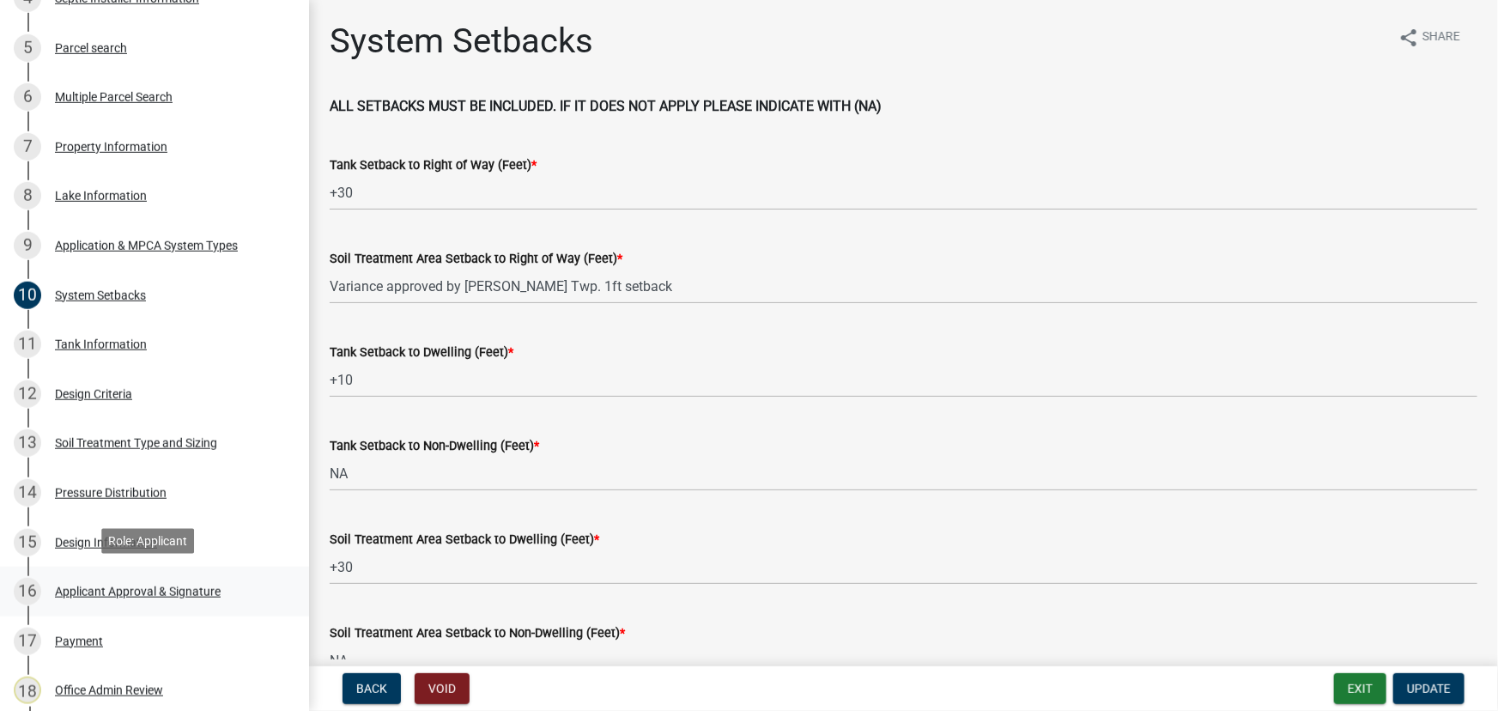
scroll to position [546, 0]
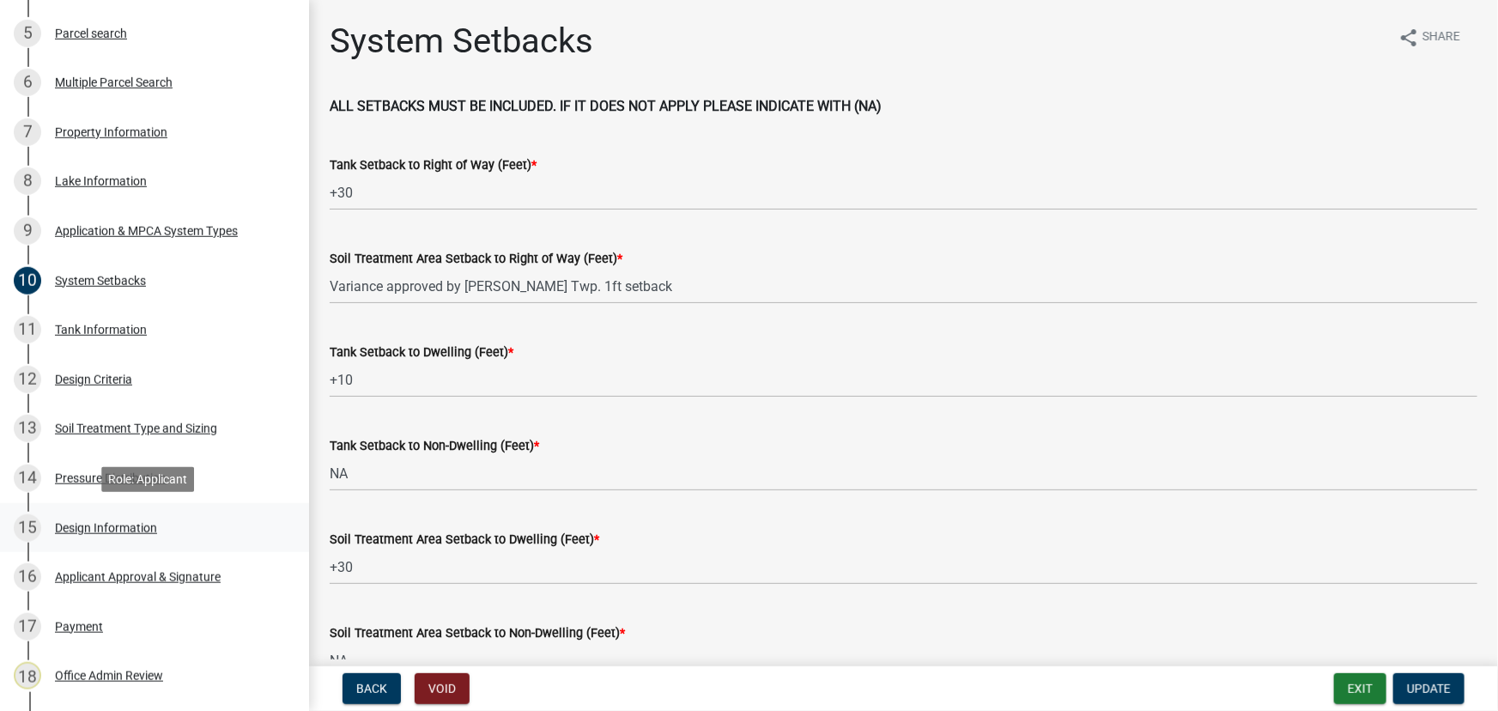
click at [94, 517] on div "15 Design Information" at bounding box center [148, 527] width 268 height 27
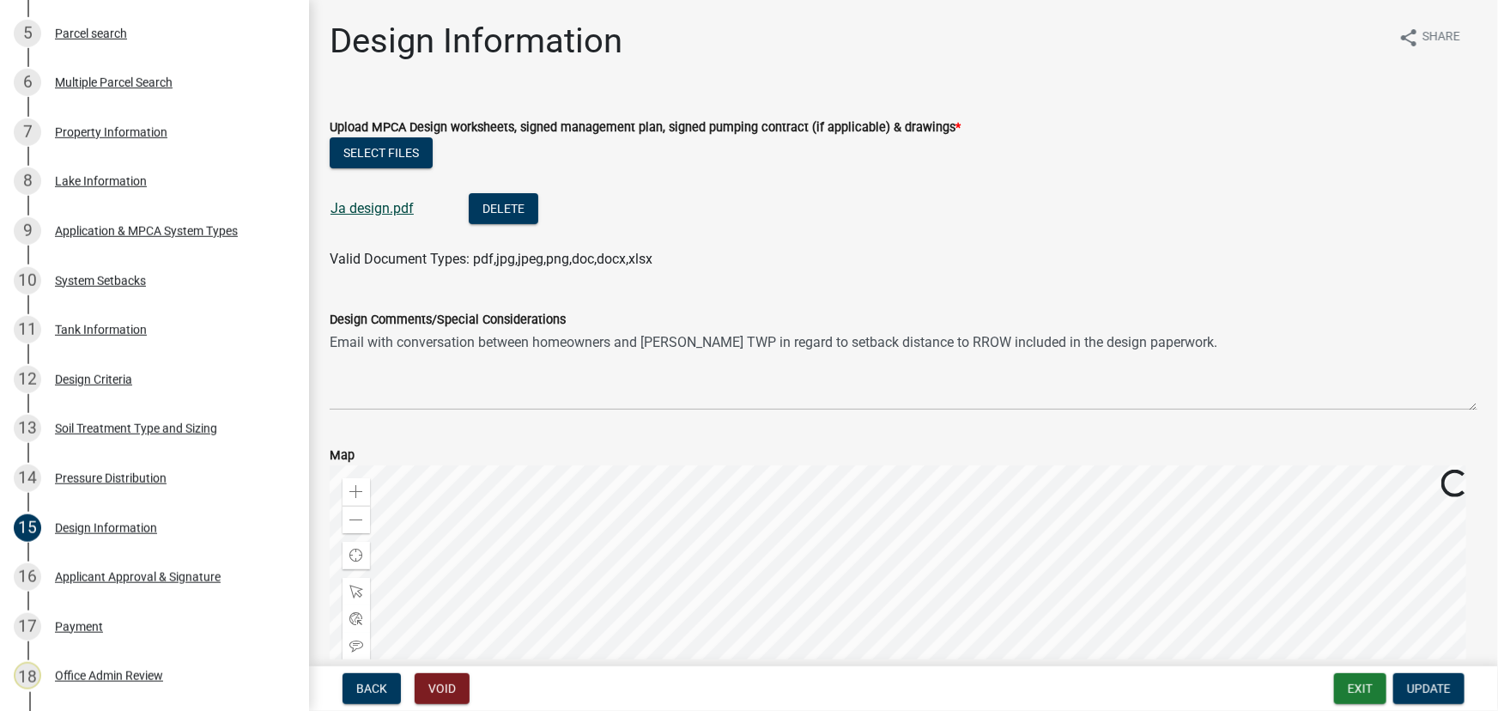
click at [383, 212] on link "Ja design.pdf" at bounding box center [371, 208] width 83 height 16
click at [116, 478] on div "Pressure Distribution" at bounding box center [111, 478] width 112 height 12
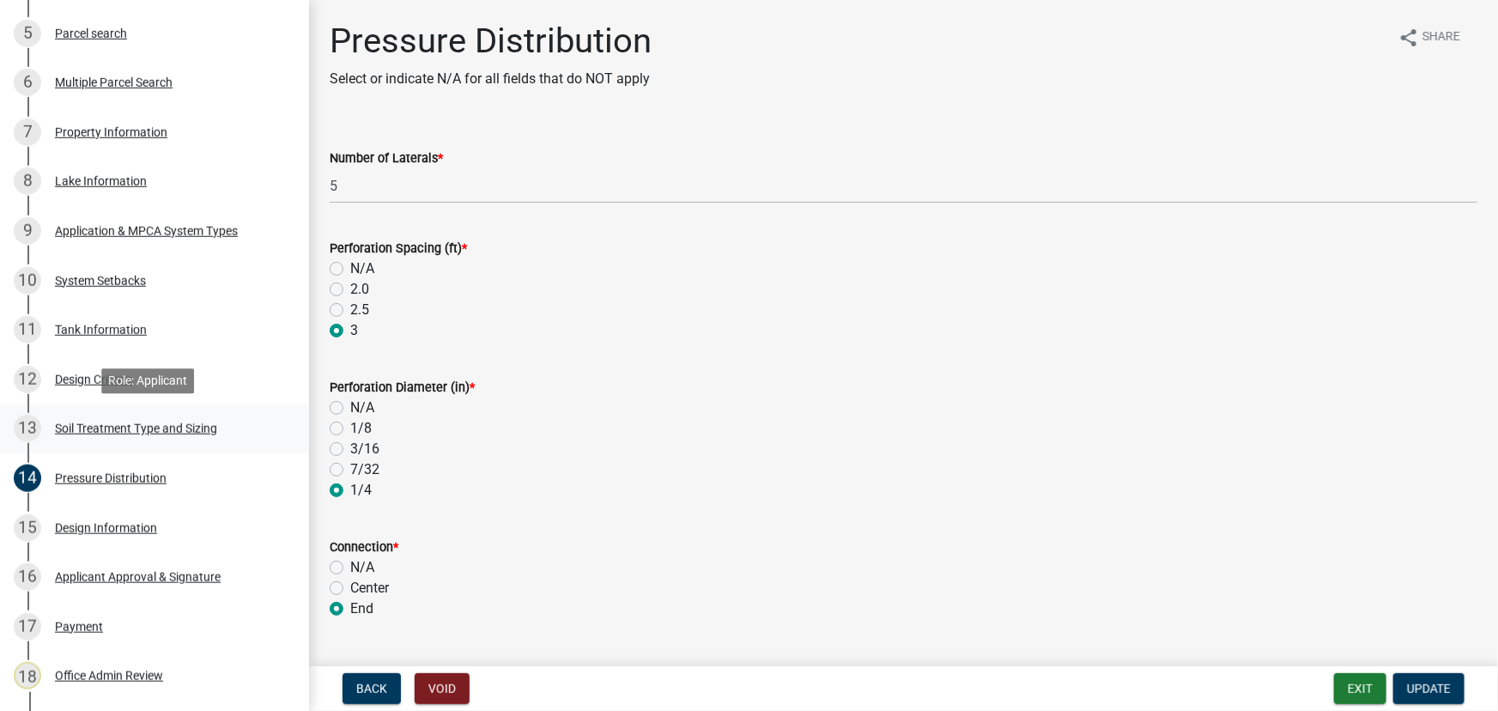
click at [118, 422] on div "Soil Treatment Type and Sizing" at bounding box center [136, 428] width 162 height 12
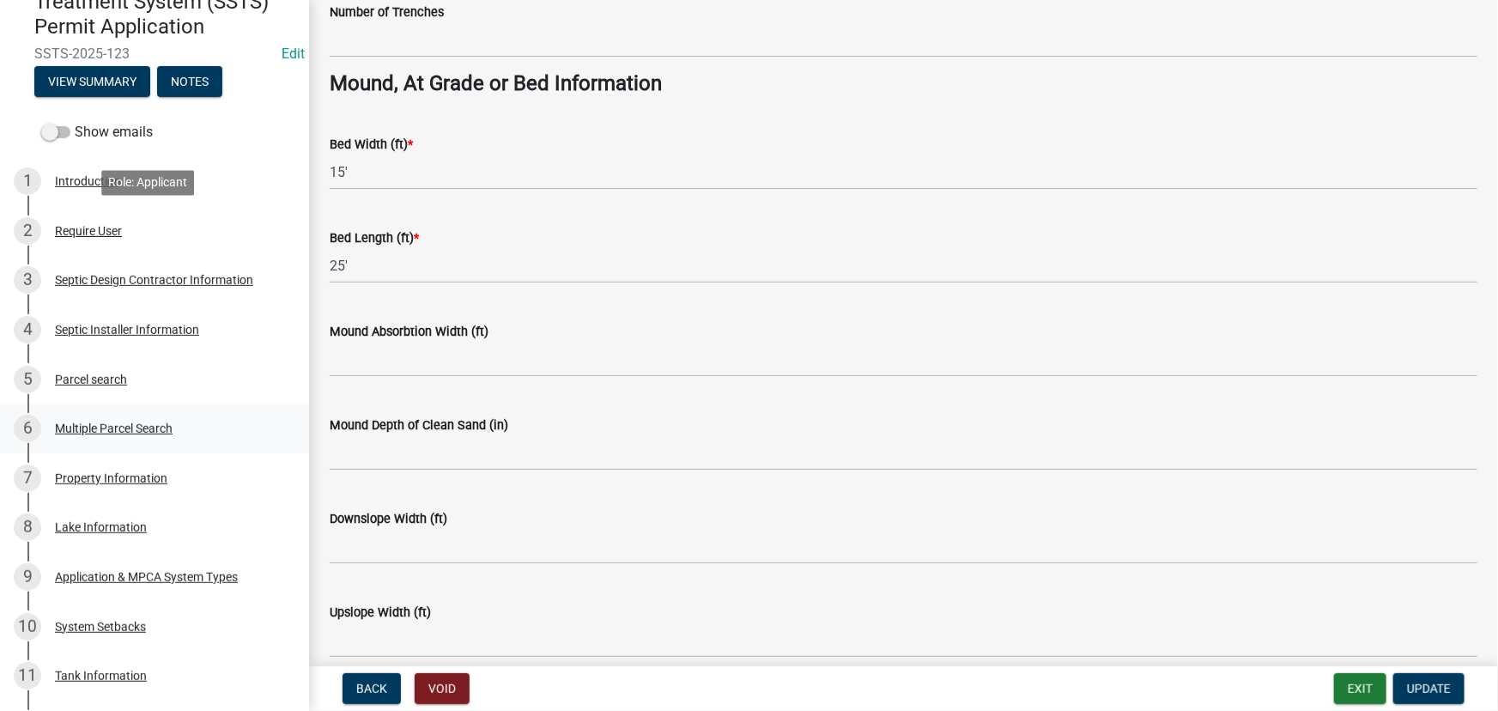
scroll to position [0, 0]
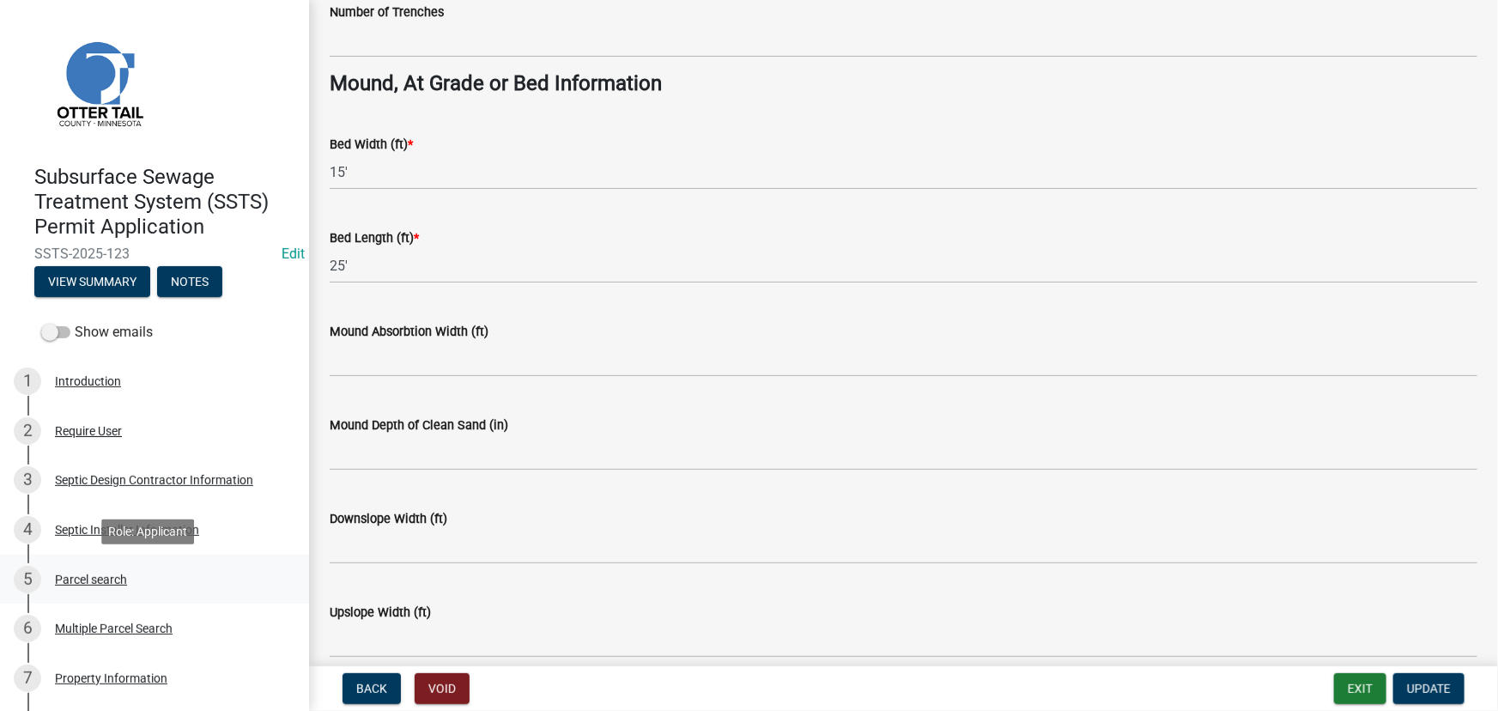
click at [100, 580] on div "Parcel search" at bounding box center [91, 579] width 72 height 12
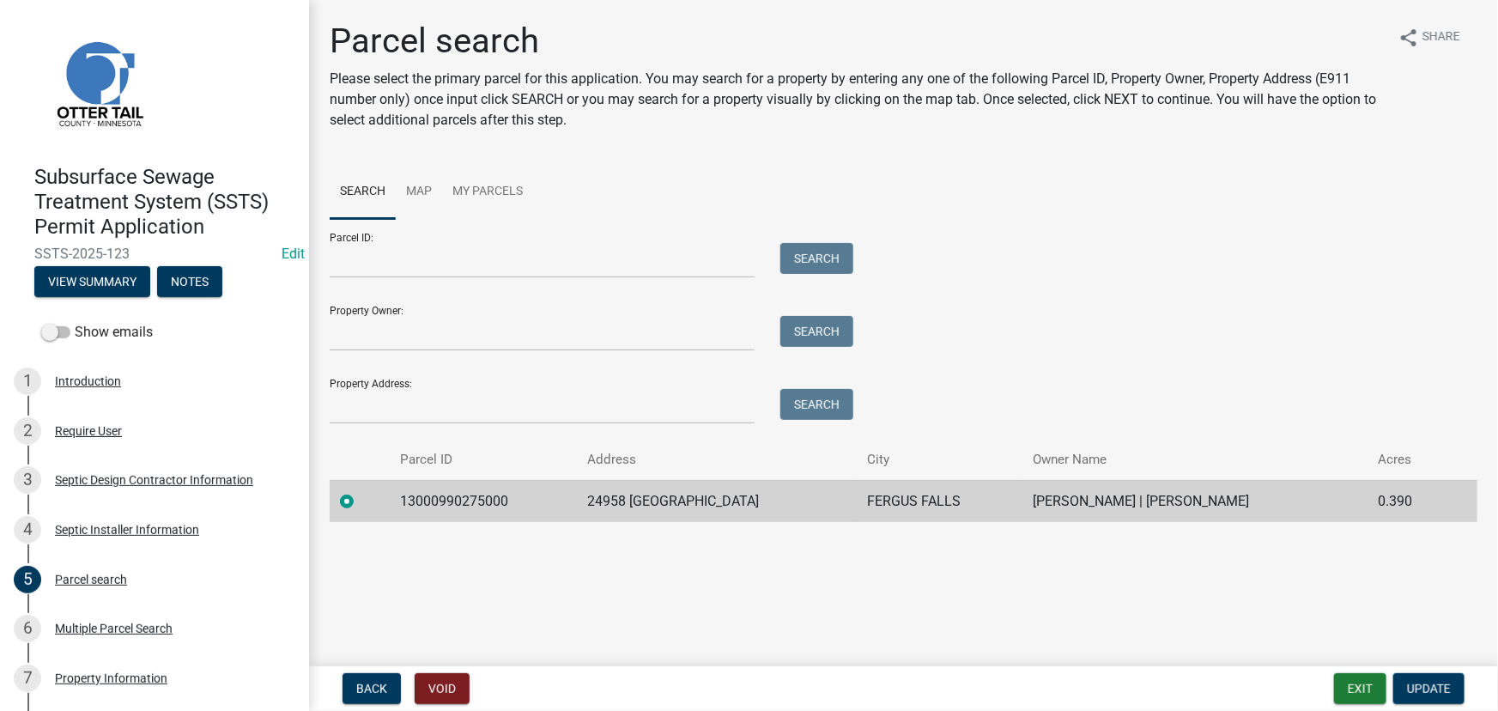
click at [438, 512] on td "13000990275000" at bounding box center [483, 501] width 187 height 42
click at [430, 497] on td "13000990275000" at bounding box center [483, 501] width 187 height 42
copy td "13000990275000"
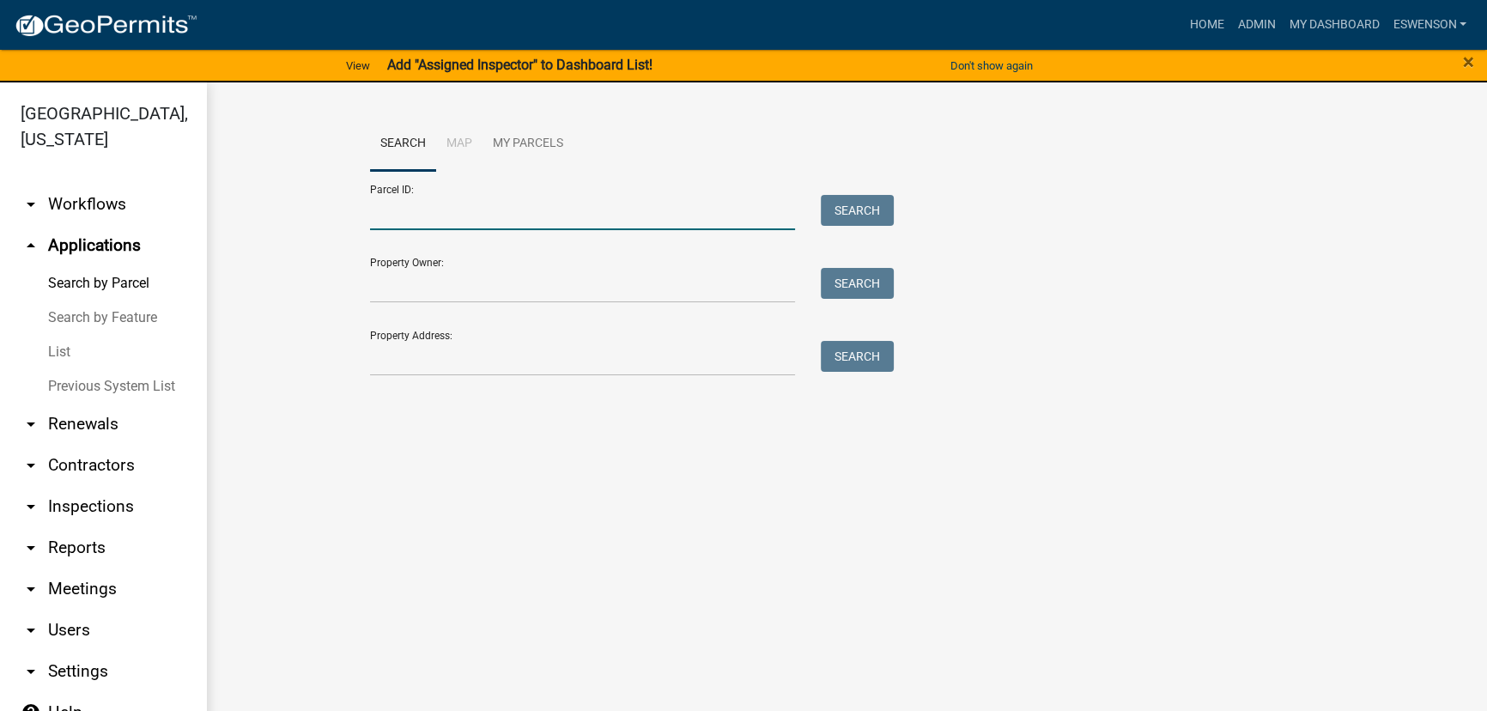
click at [395, 200] on input "Parcel ID:" at bounding box center [582, 212] width 425 height 35
paste input "13000990275000"
type input "13000990275000"
click at [858, 212] on button "Search" at bounding box center [857, 210] width 73 height 31
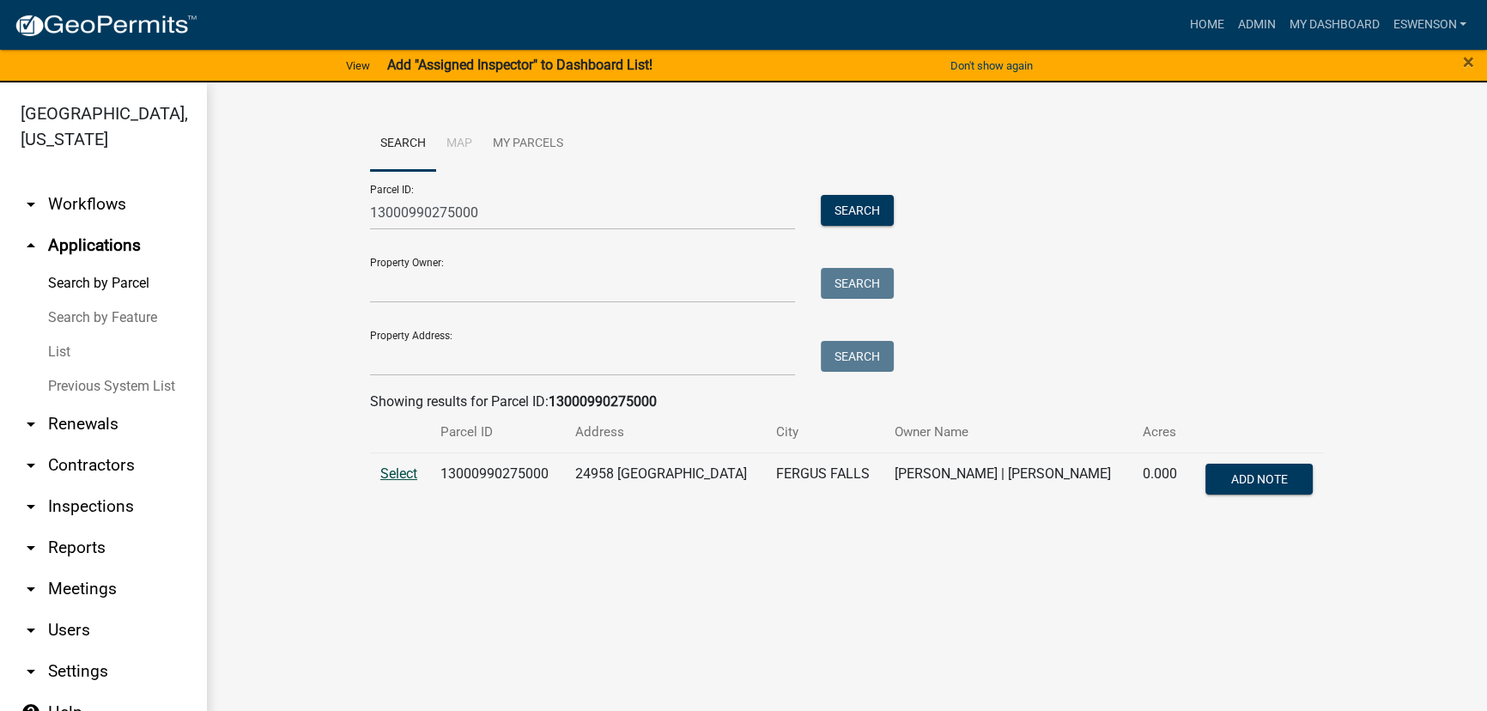
click at [402, 470] on span "Select" at bounding box center [398, 473] width 37 height 16
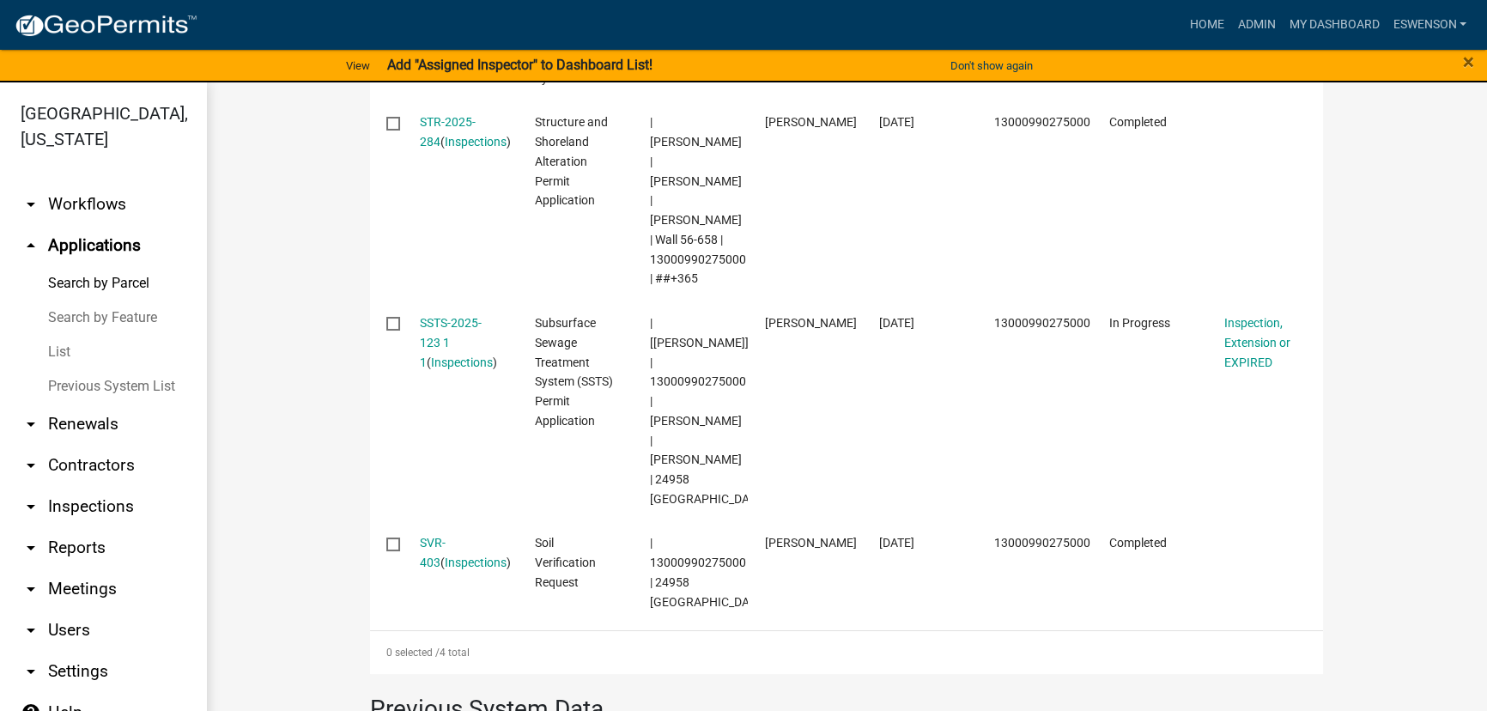
scroll to position [817, 0]
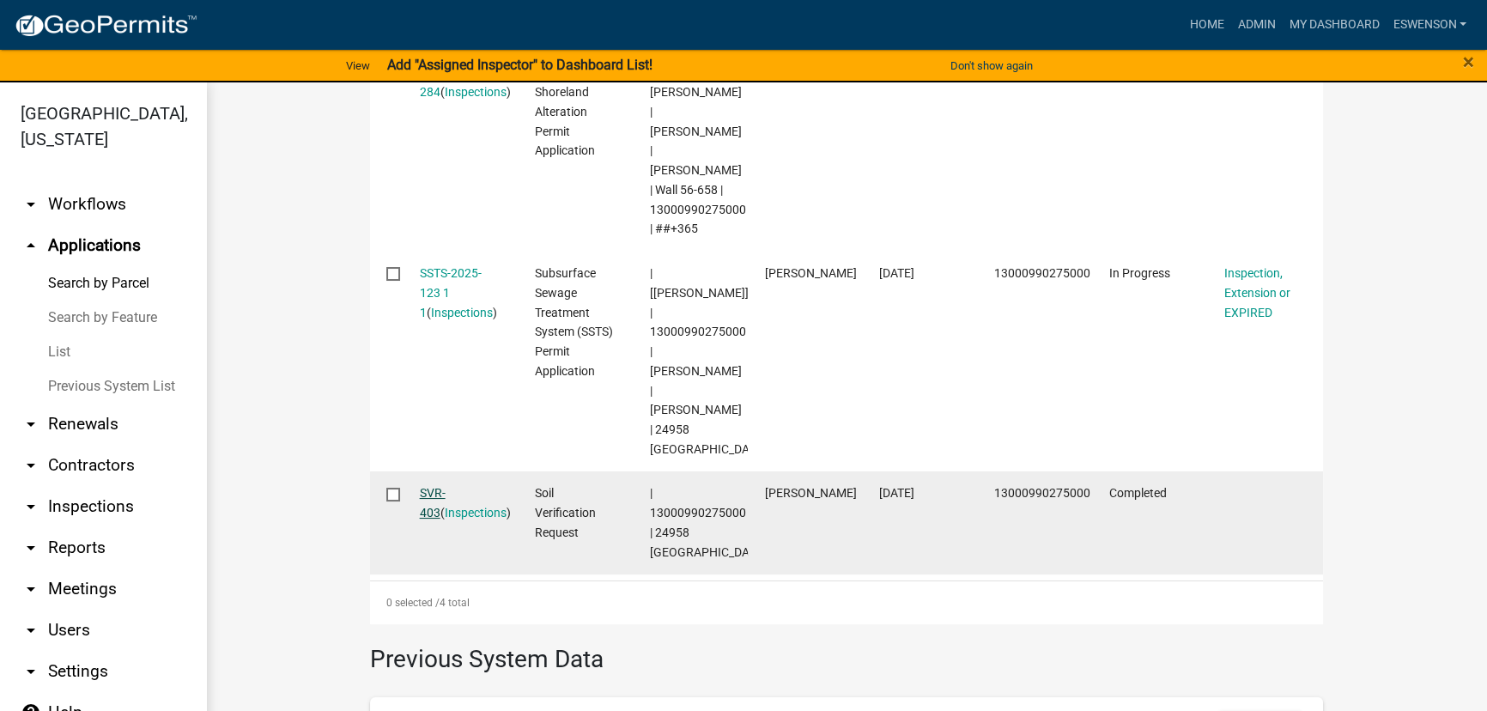
click at [439, 494] on link "SVR-403" at bounding box center [433, 502] width 26 height 33
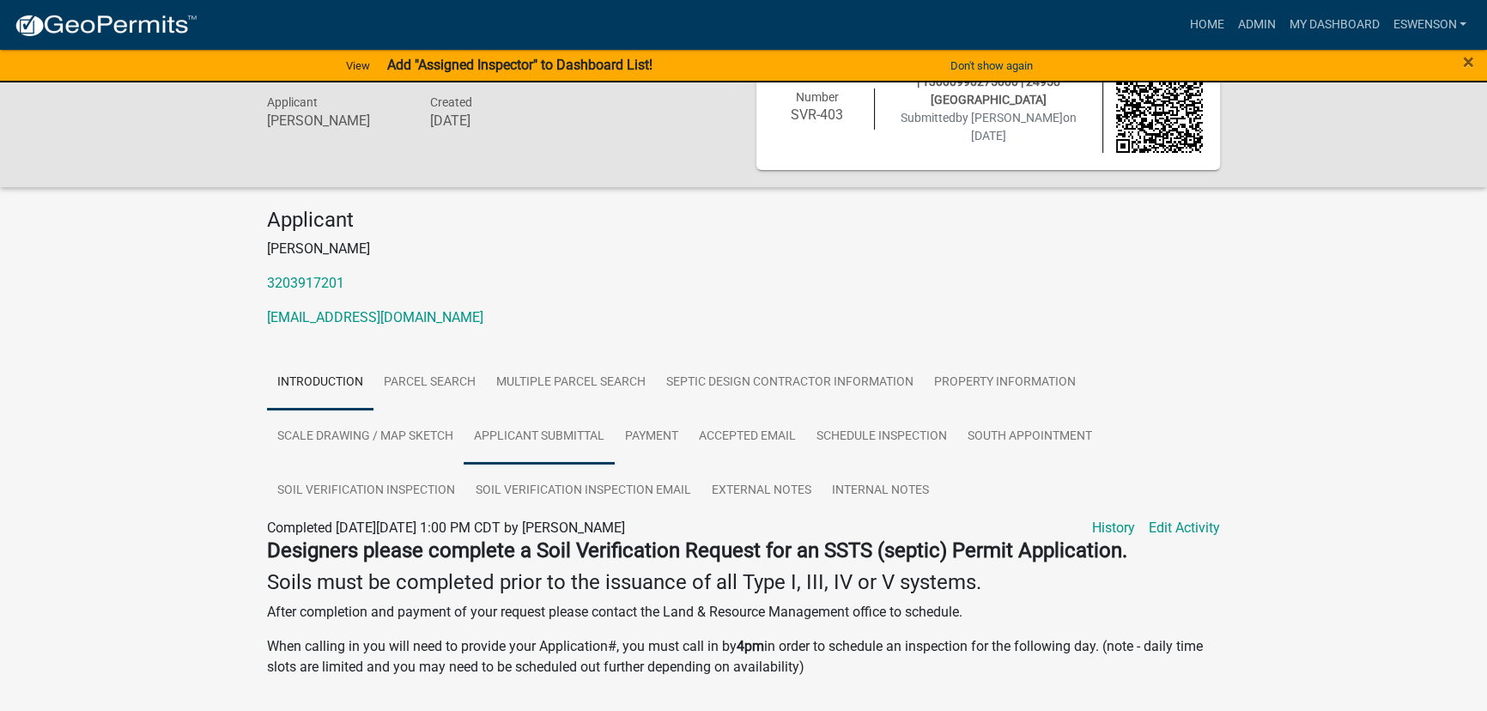
scroll to position [77, 0]
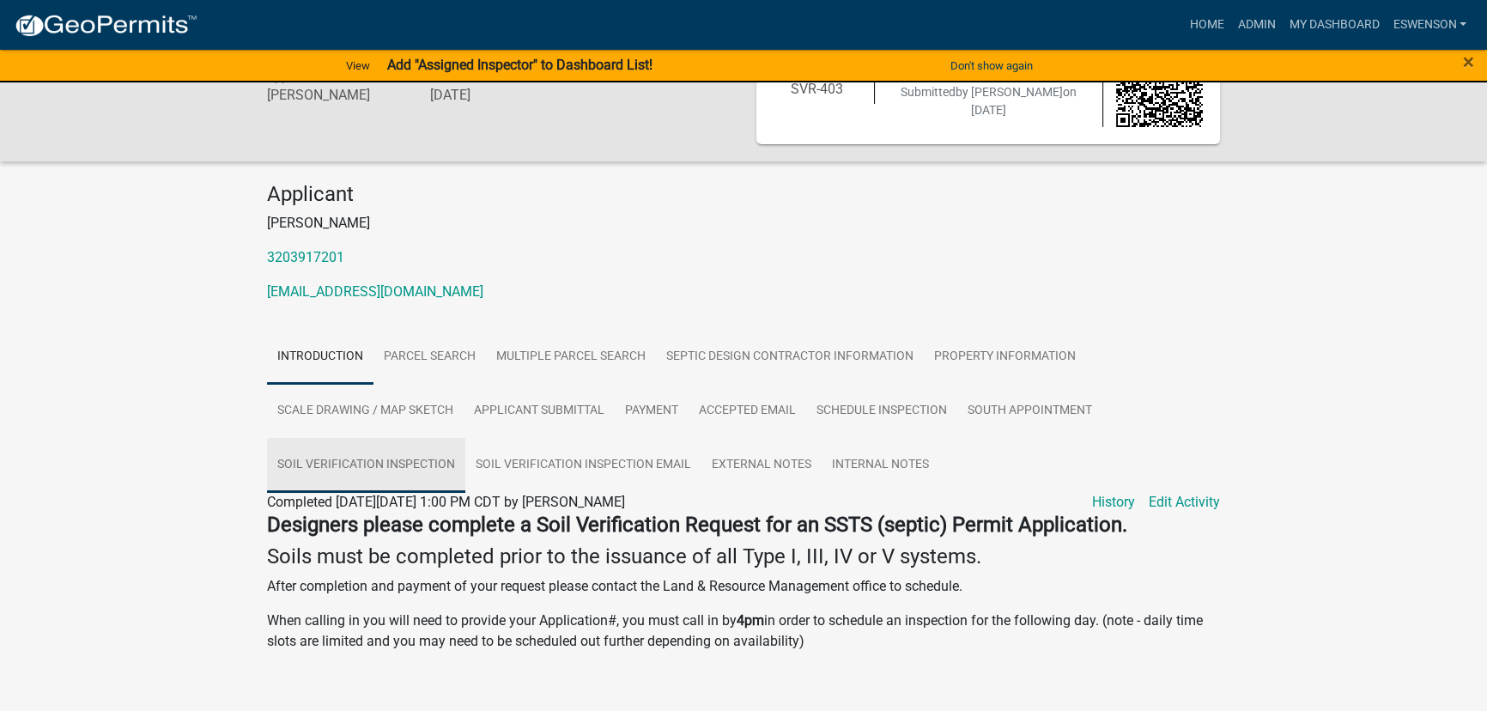
drag, startPoint x: 406, startPoint y: 474, endPoint x: 420, endPoint y: 470, distance: 14.4
click at [408, 472] on link "Soil Verification Inspection" at bounding box center [366, 465] width 198 height 55
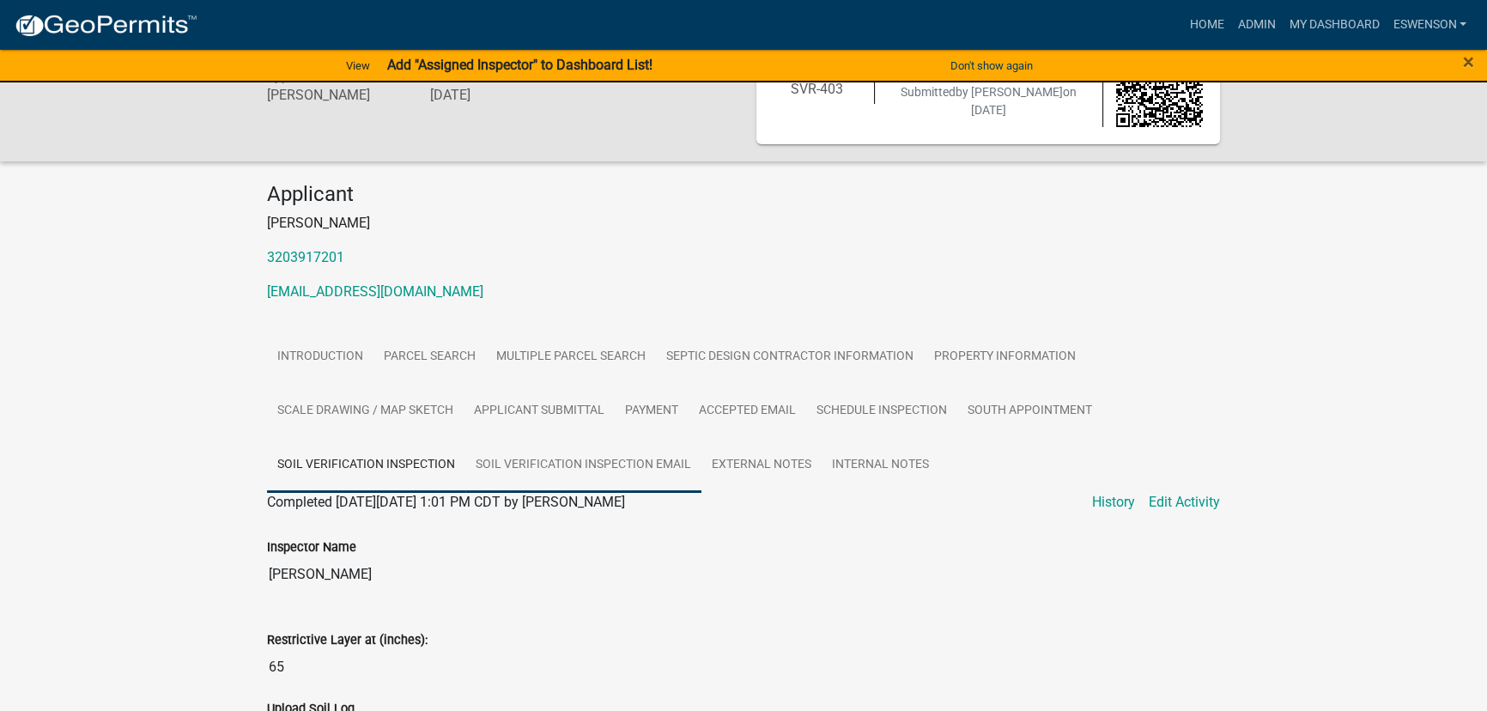
drag, startPoint x: 567, startPoint y: 458, endPoint x: 556, endPoint y: 458, distance: 11.2
click at [567, 458] on link "Soil Verification Inspection Email" at bounding box center [583, 465] width 236 height 55
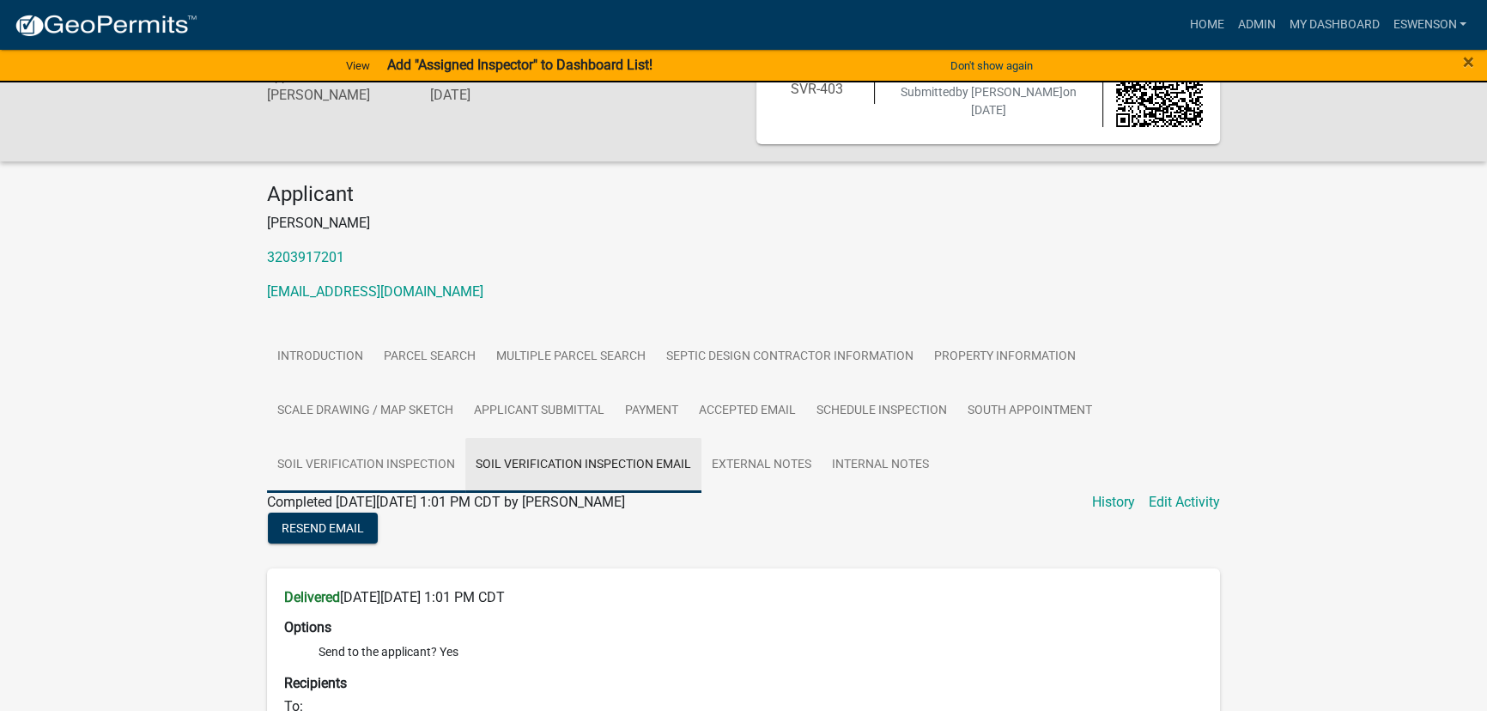
click at [414, 469] on link "Soil Verification Inspection" at bounding box center [366, 465] width 198 height 55
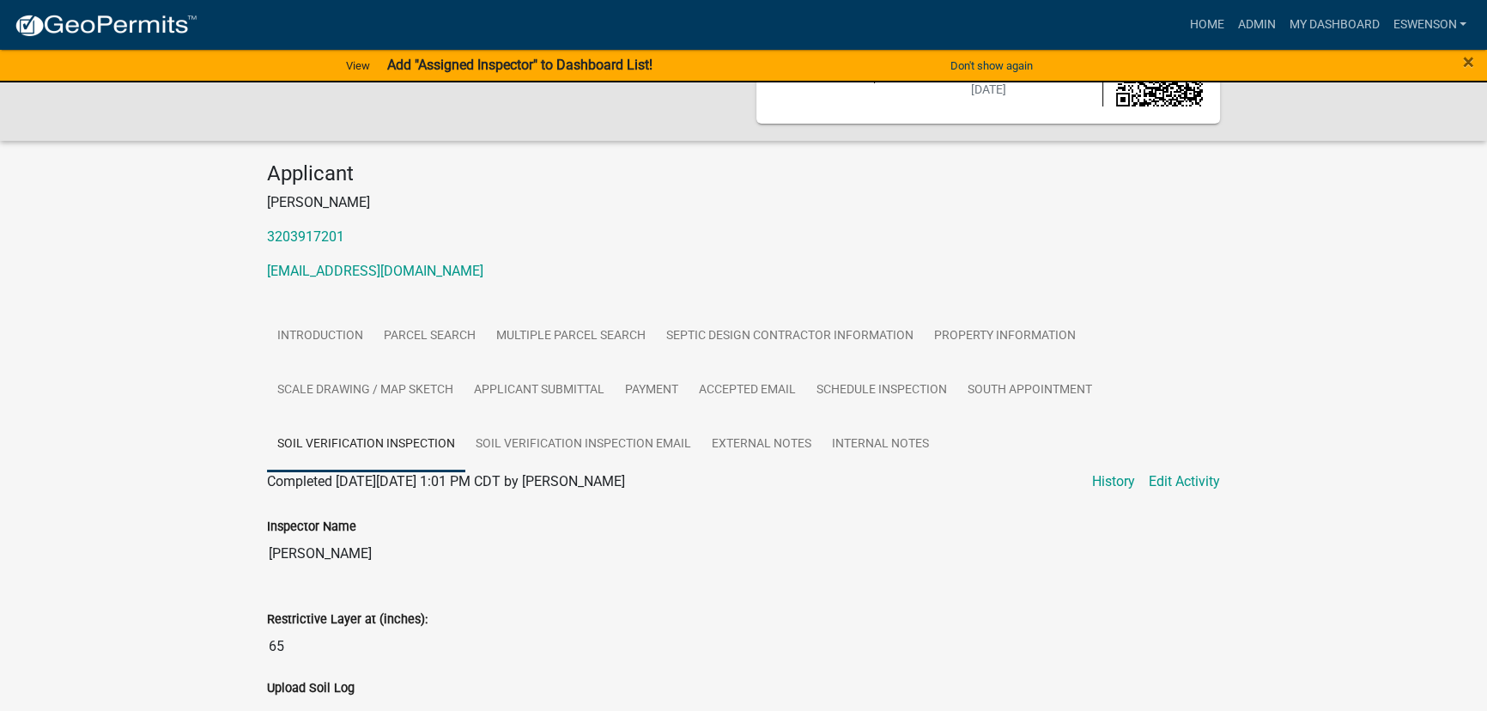
scroll to position [224, 0]
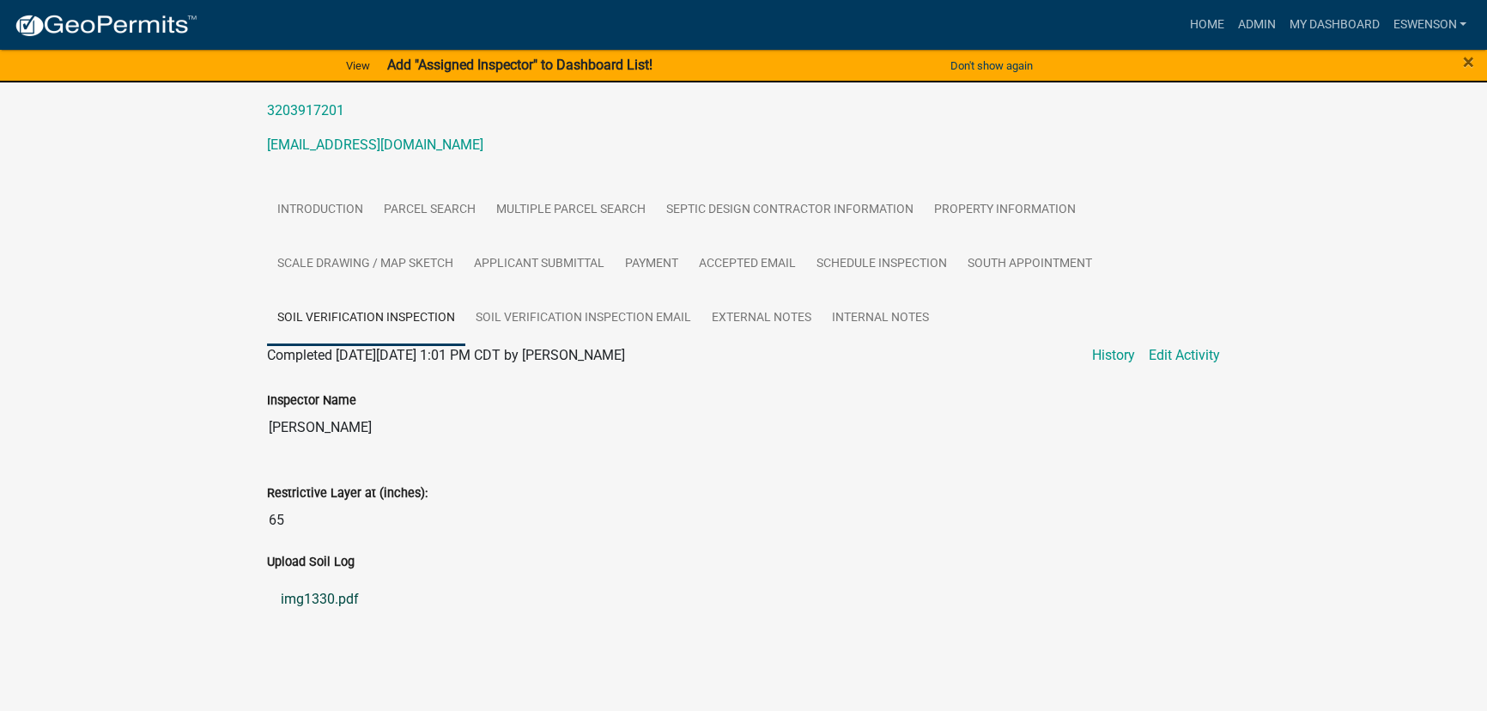
click at [320, 601] on link "img1330.pdf" at bounding box center [743, 599] width 953 height 41
